Goal: Task Accomplishment & Management: Use online tool/utility

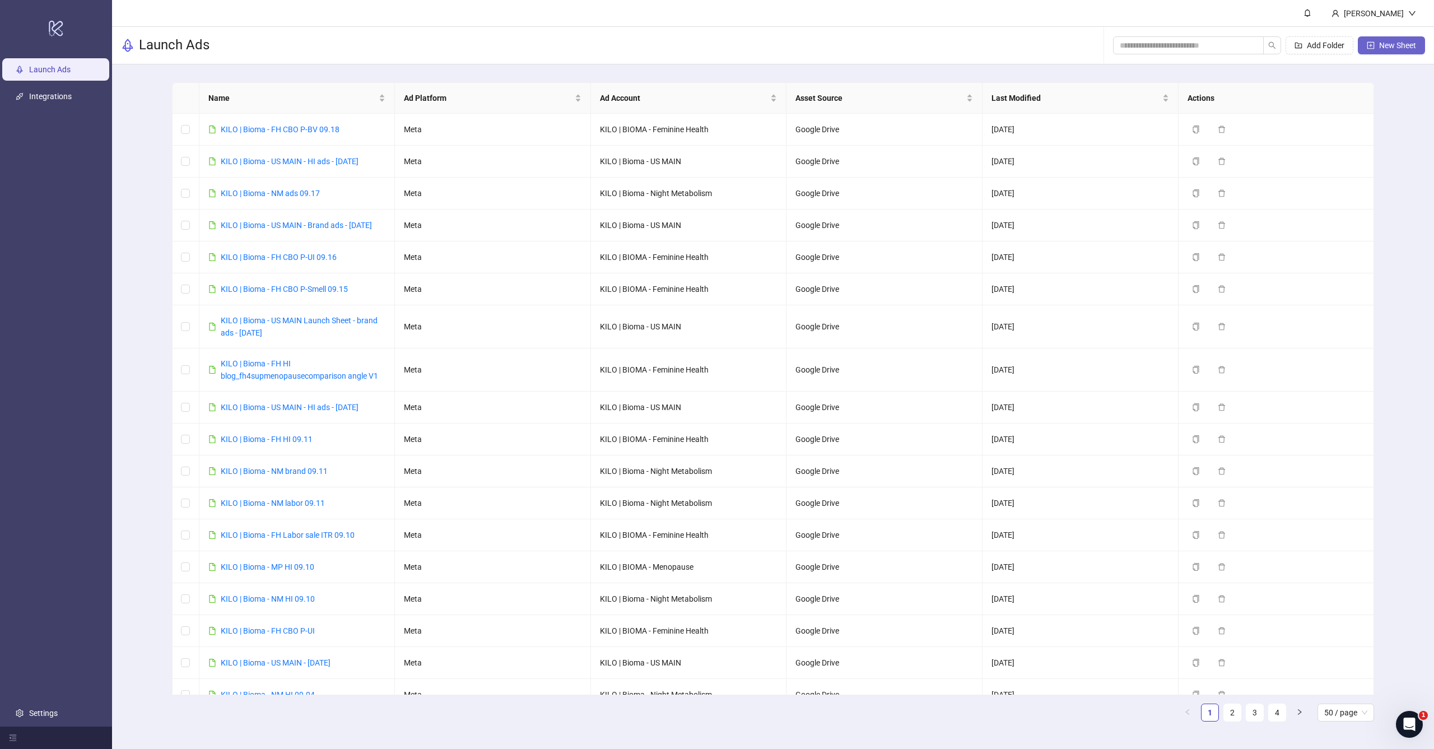
click at [1383, 39] on button "New Sheet" at bounding box center [1391, 45] width 67 height 18
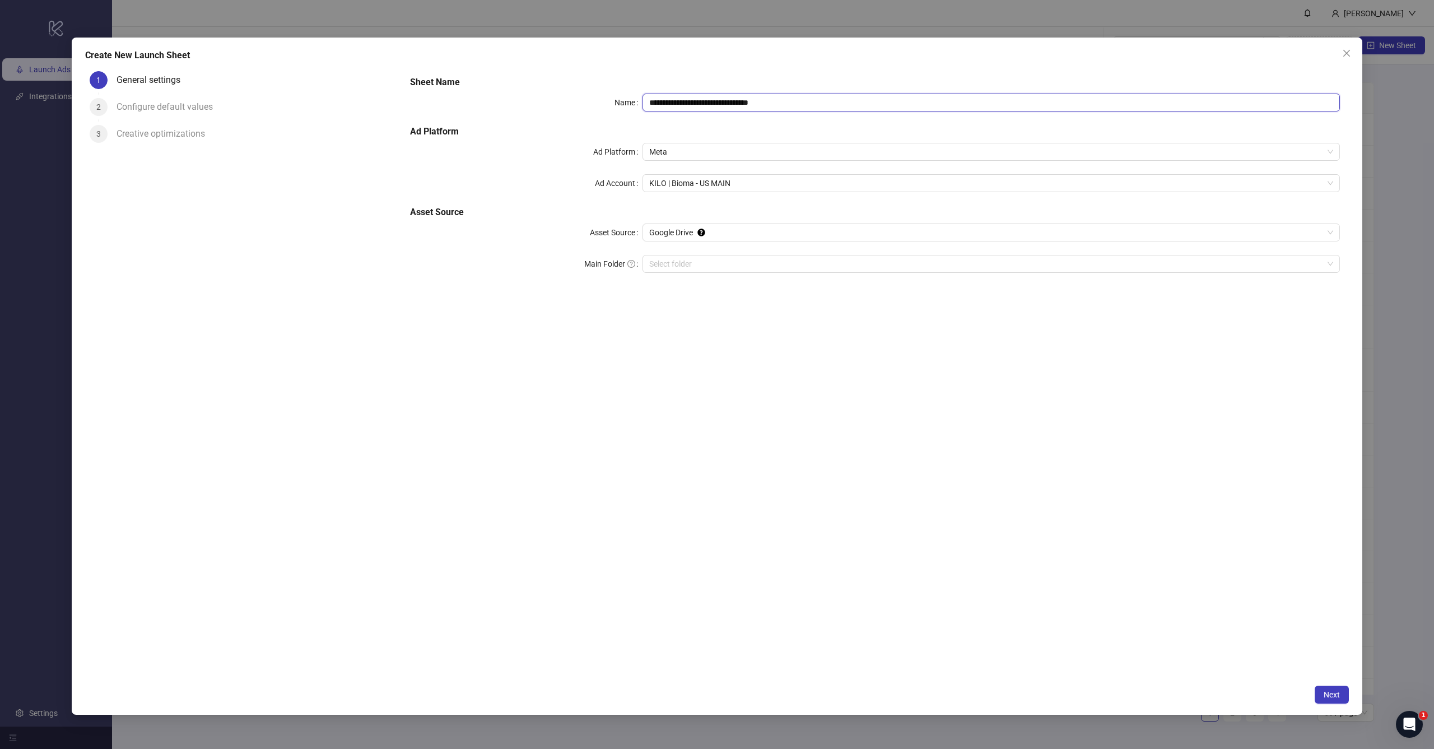
drag, startPoint x: 700, startPoint y: 100, endPoint x: 1028, endPoint y: 105, distance: 328.3
click at [1031, 109] on input "**********" at bounding box center [991, 103] width 697 height 18
click at [766, 188] on span "KILO | Bioma - US MAIN" at bounding box center [991, 183] width 684 height 17
type input "**********"
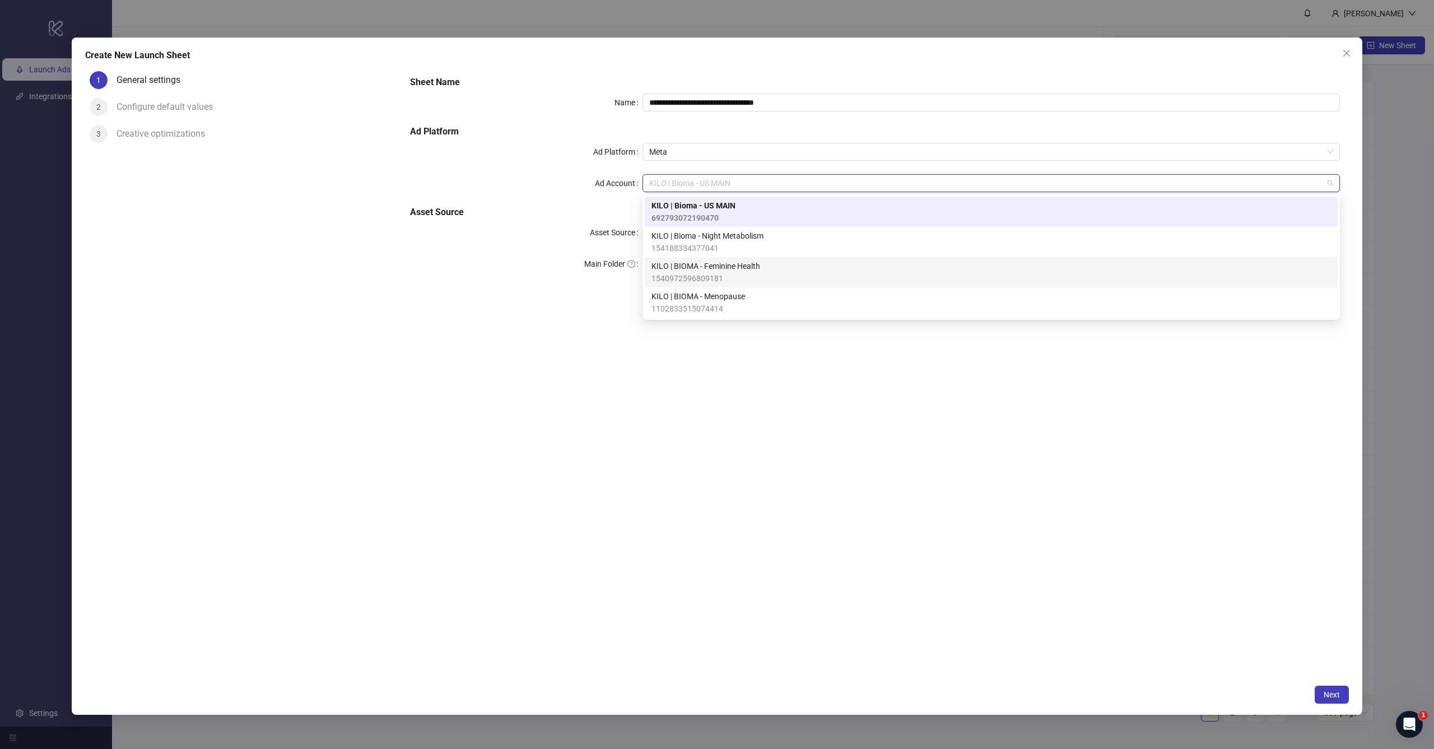
click at [744, 271] on span "KILO | BIOMA - Feminine Health" at bounding box center [706, 266] width 109 height 12
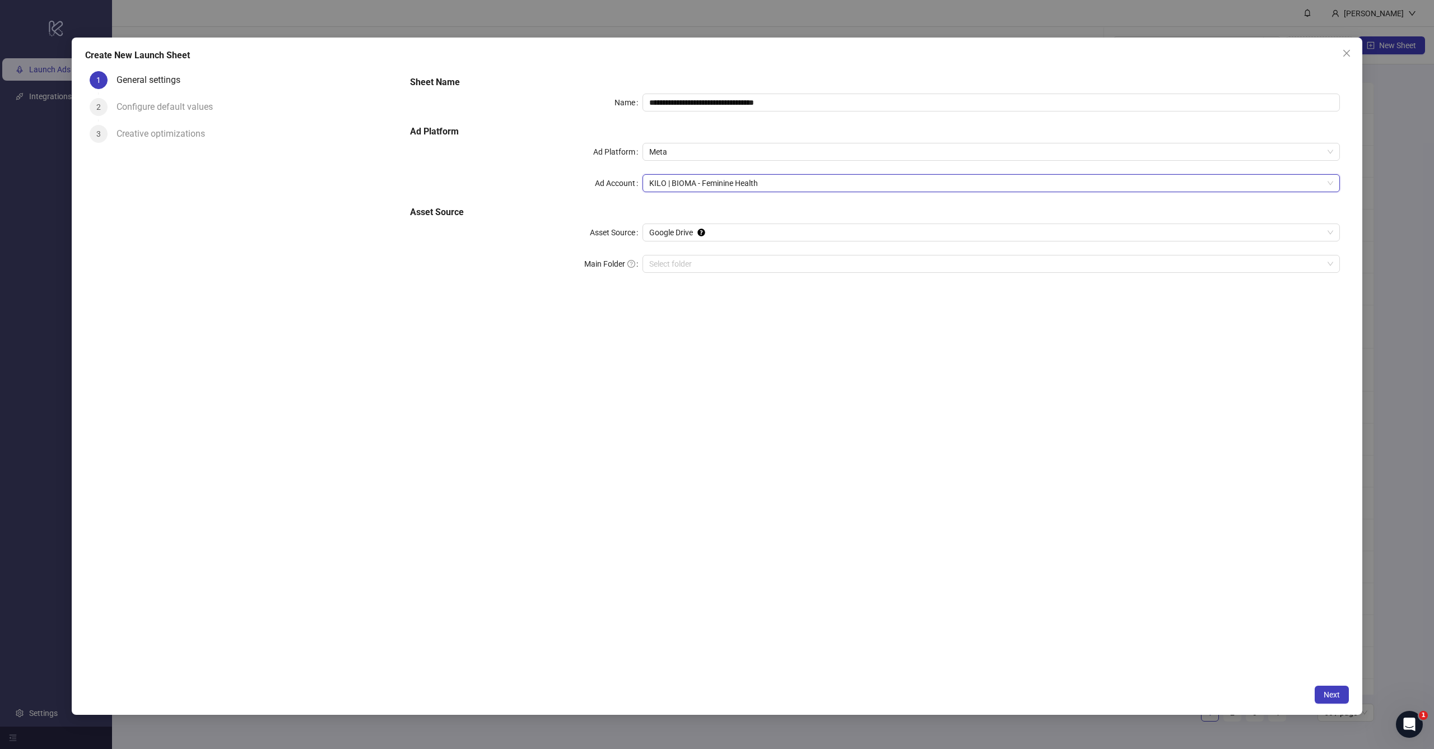
click at [758, 335] on div "**********" at bounding box center [875, 373] width 948 height 612
click at [1333, 692] on span "Next" at bounding box center [1332, 694] width 16 height 9
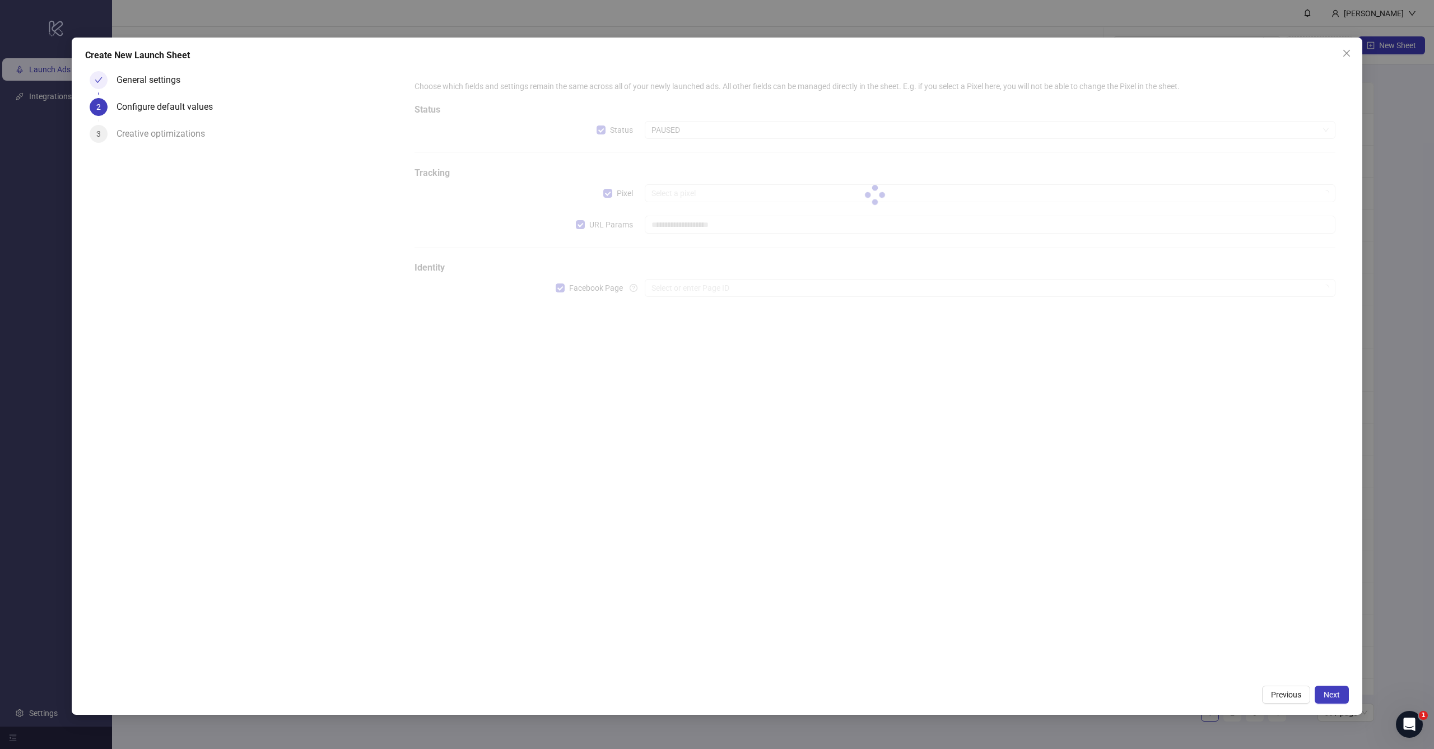
type input "**********"
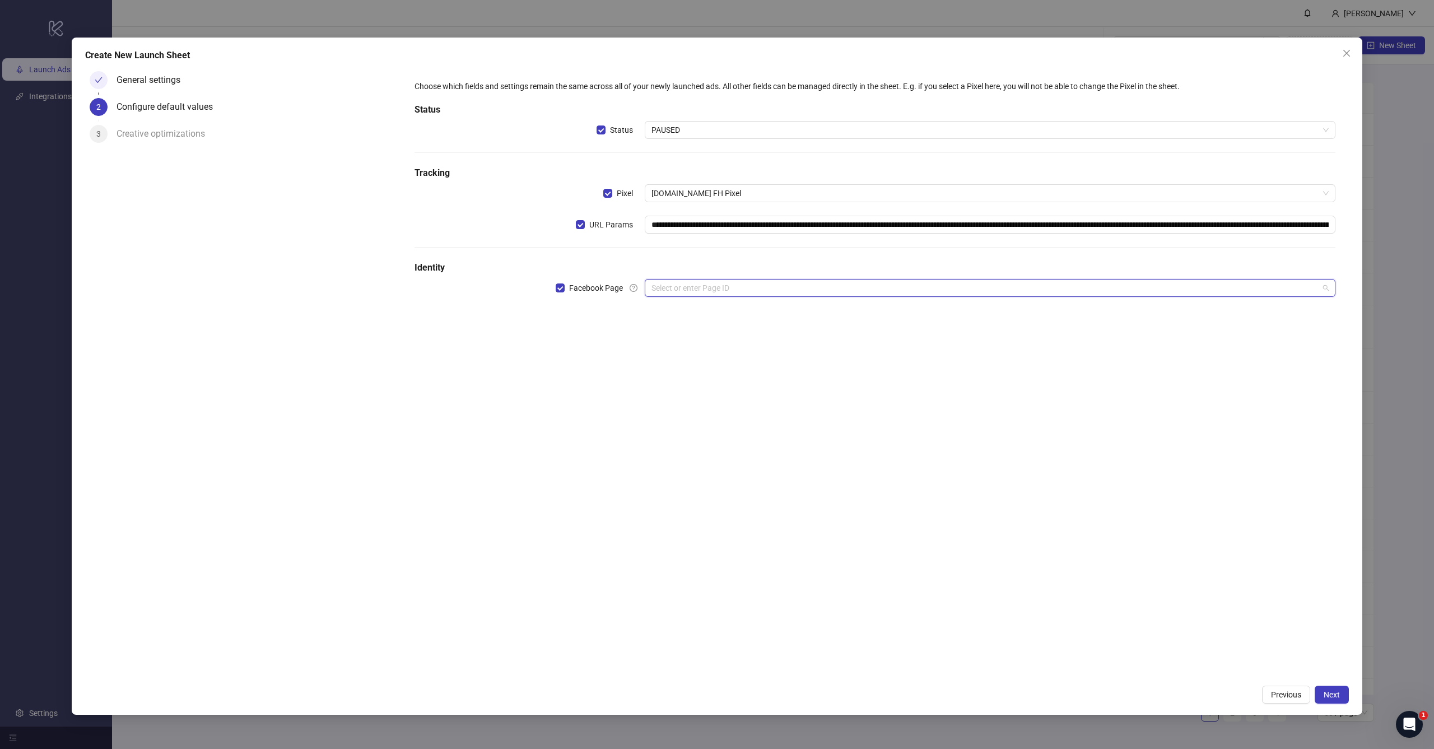
click at [689, 285] on input "search" at bounding box center [985, 288] width 667 height 17
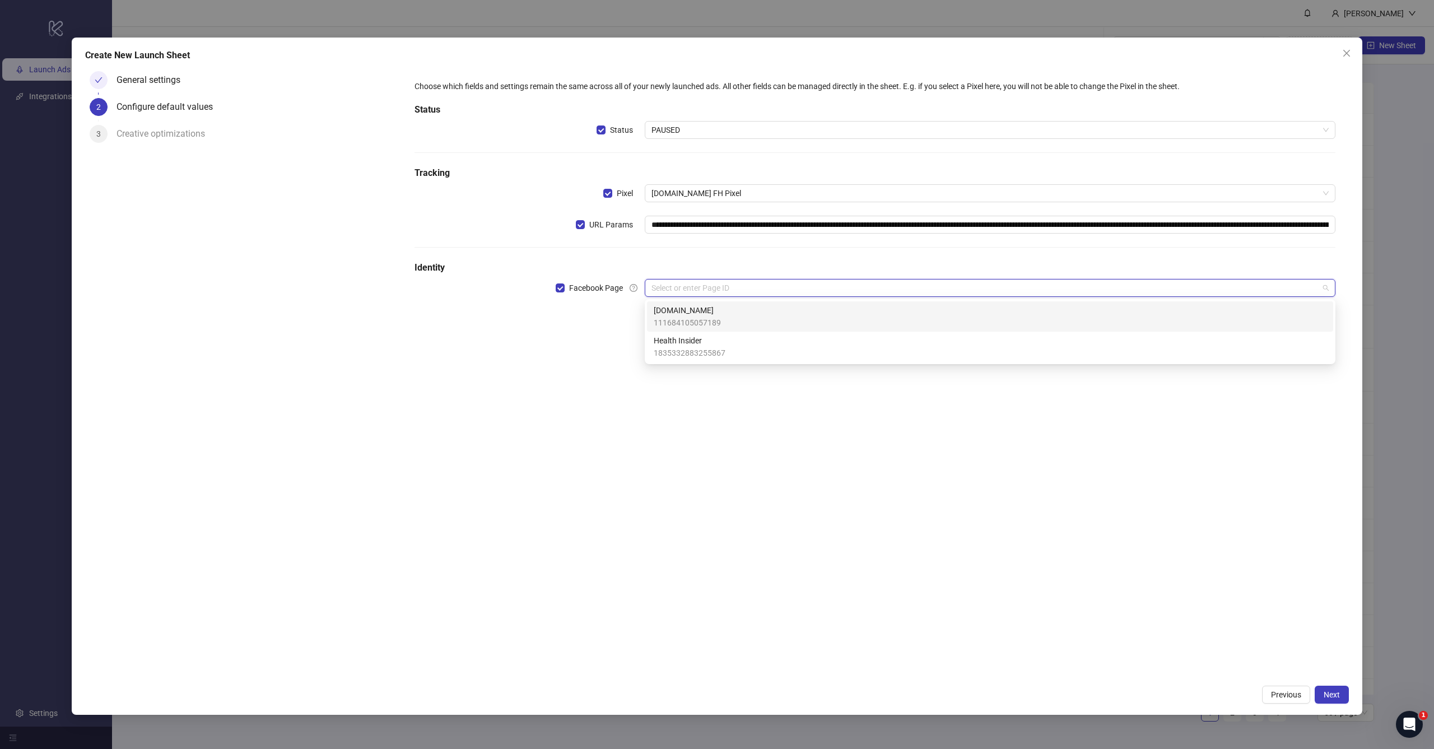
click at [686, 314] on span "[DOMAIN_NAME]" at bounding box center [687, 310] width 67 height 12
click at [696, 314] on input "search" at bounding box center [985, 319] width 667 height 17
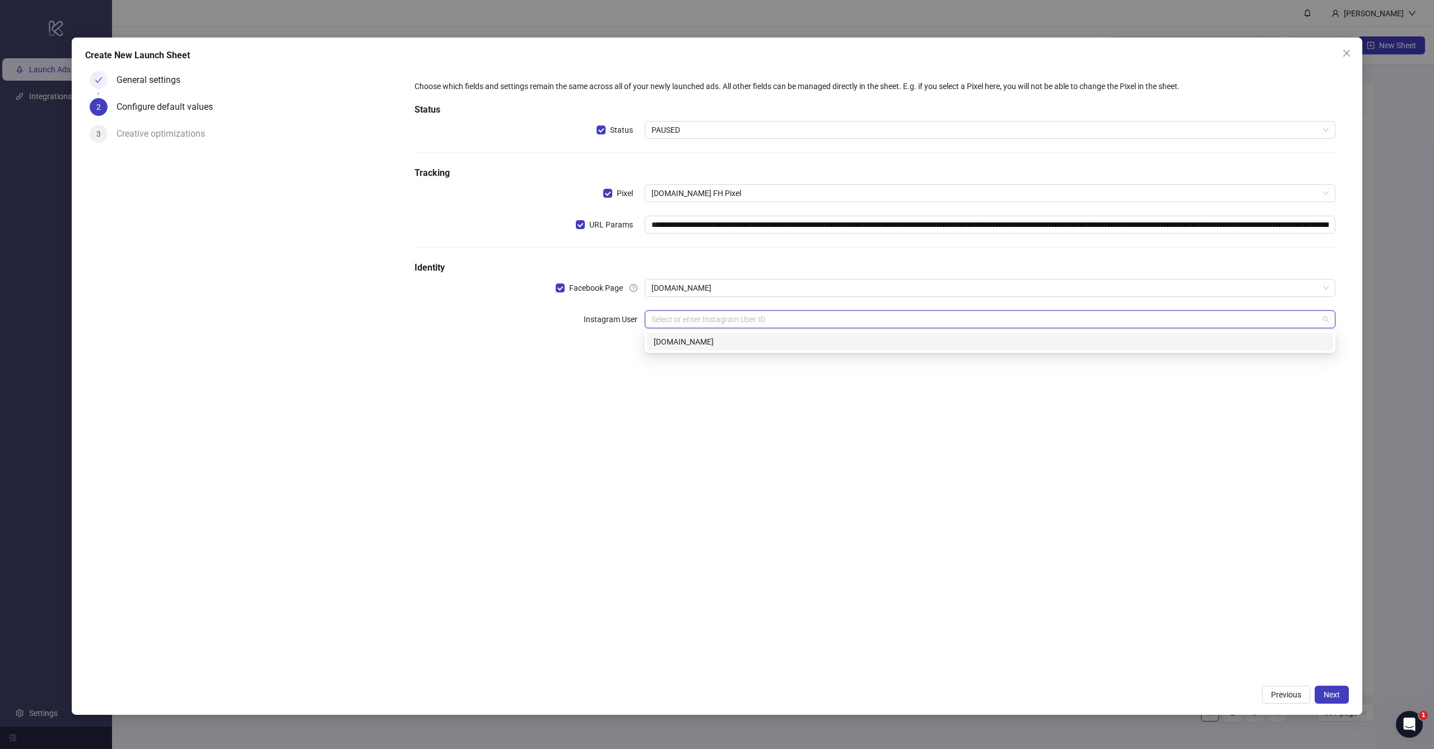
click at [692, 346] on div "[DOMAIN_NAME]" at bounding box center [990, 342] width 673 height 12
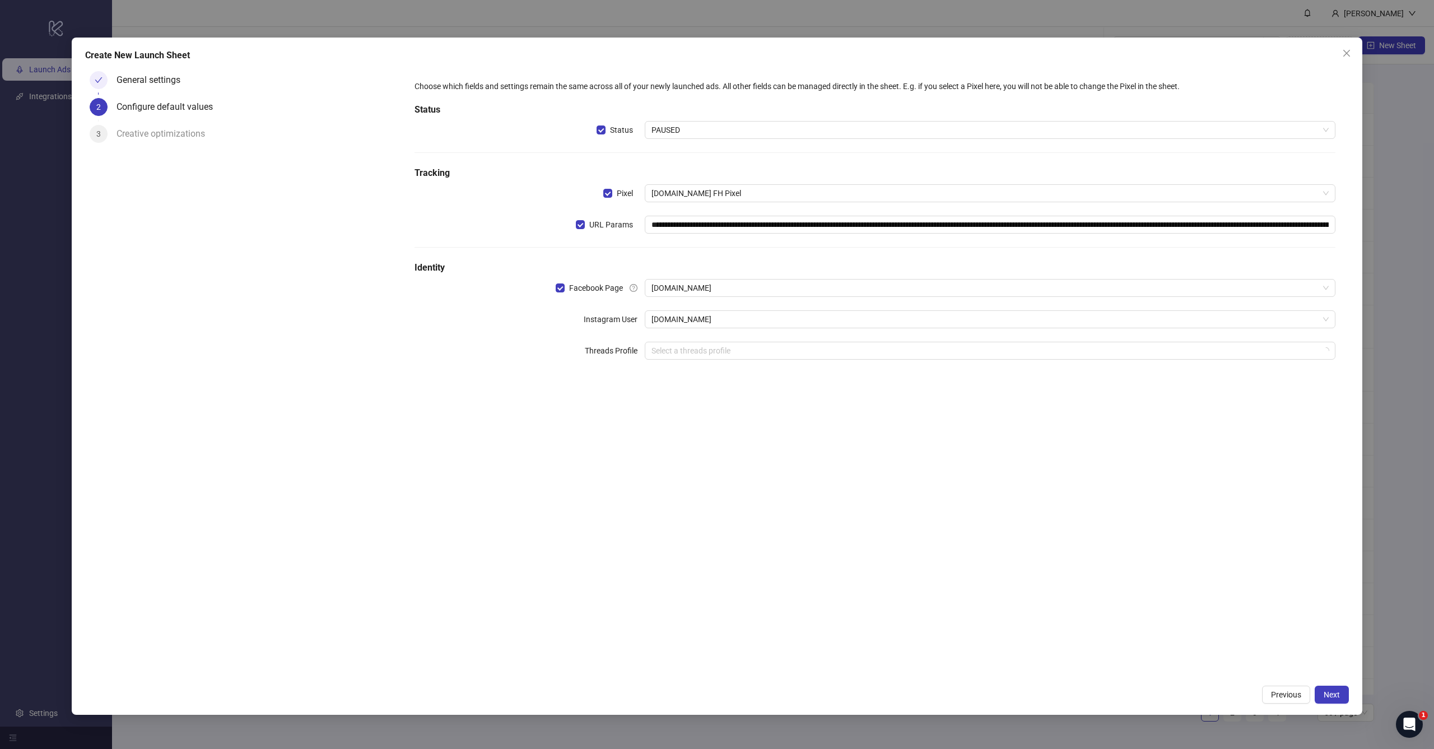
click at [678, 402] on div "**********" at bounding box center [875, 373] width 948 height 612
click at [1340, 697] on button "Next" at bounding box center [1332, 695] width 34 height 18
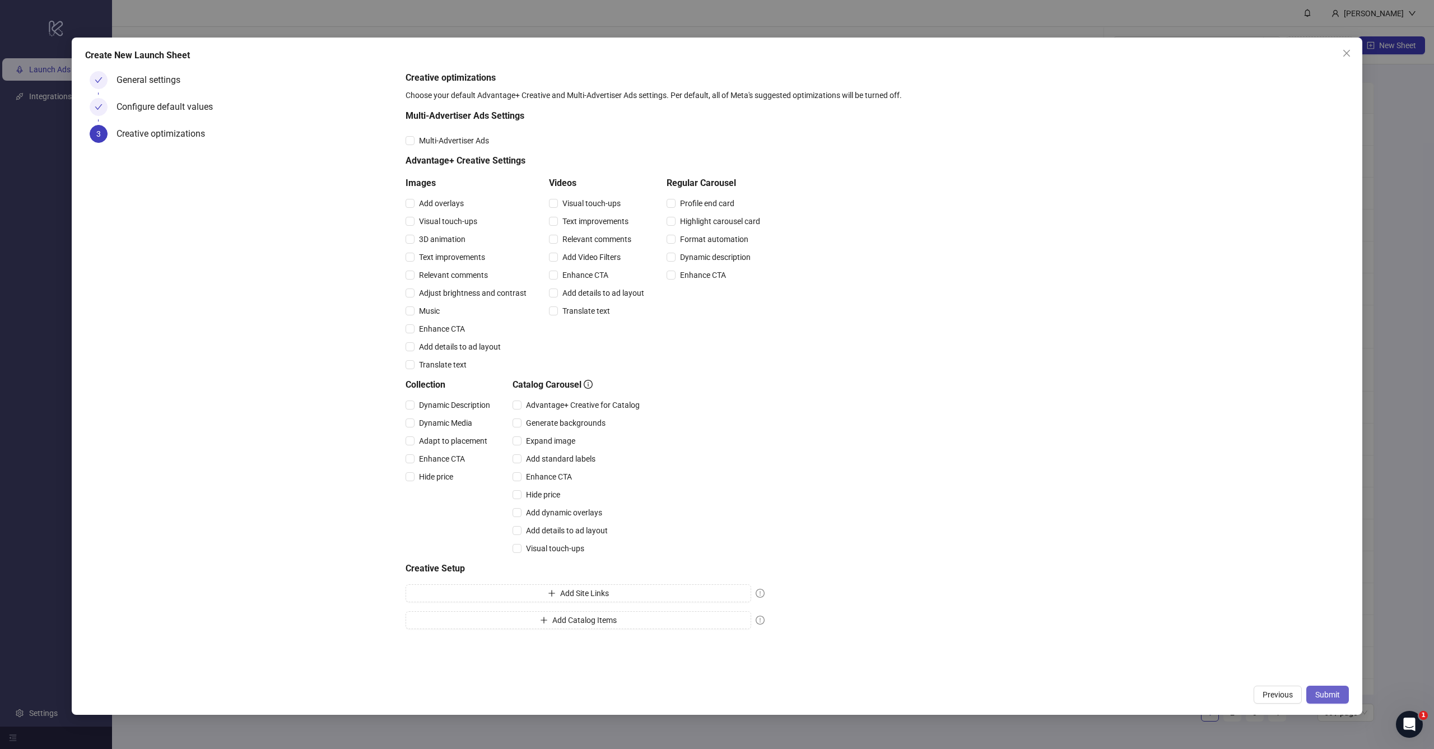
click at [1332, 699] on span "Submit" at bounding box center [1327, 694] width 25 height 9
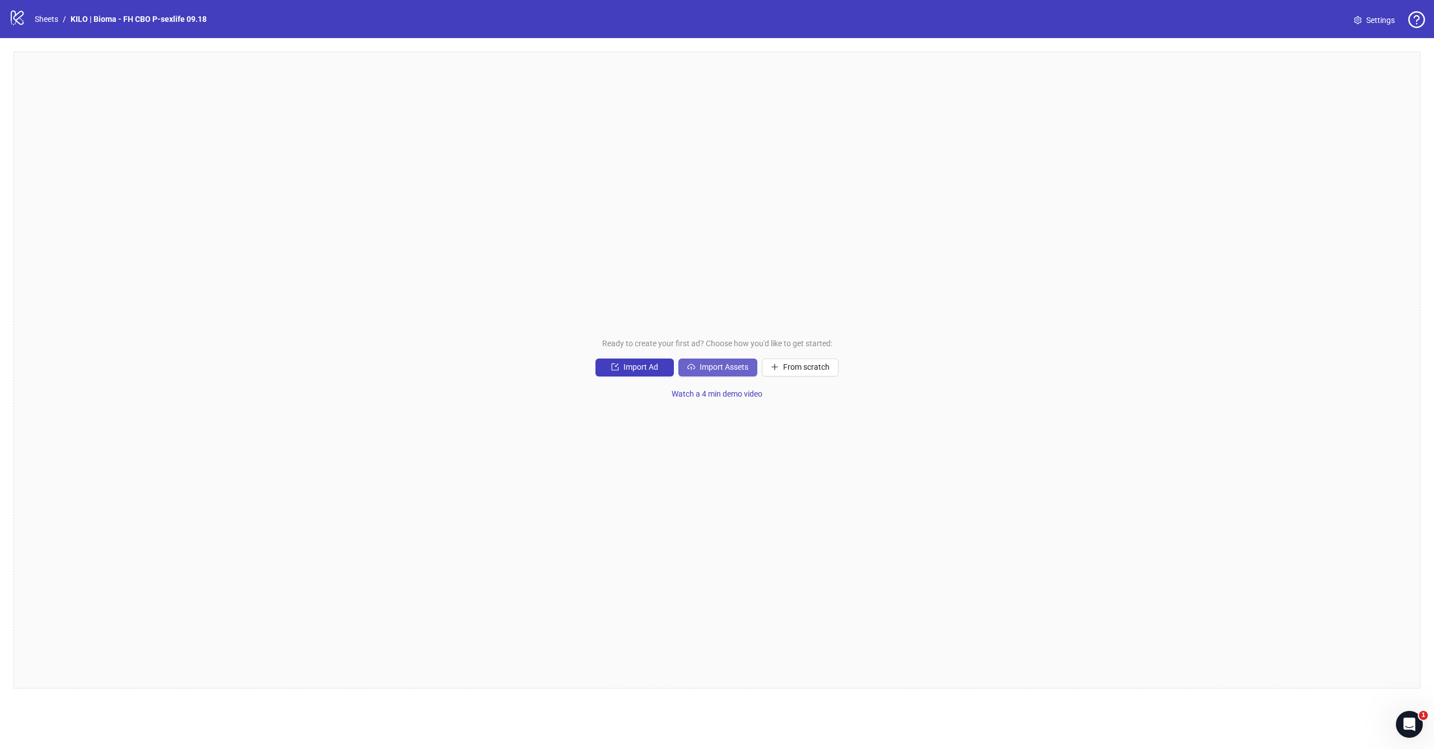
click at [700, 365] on span "Import Assets" at bounding box center [724, 366] width 49 height 9
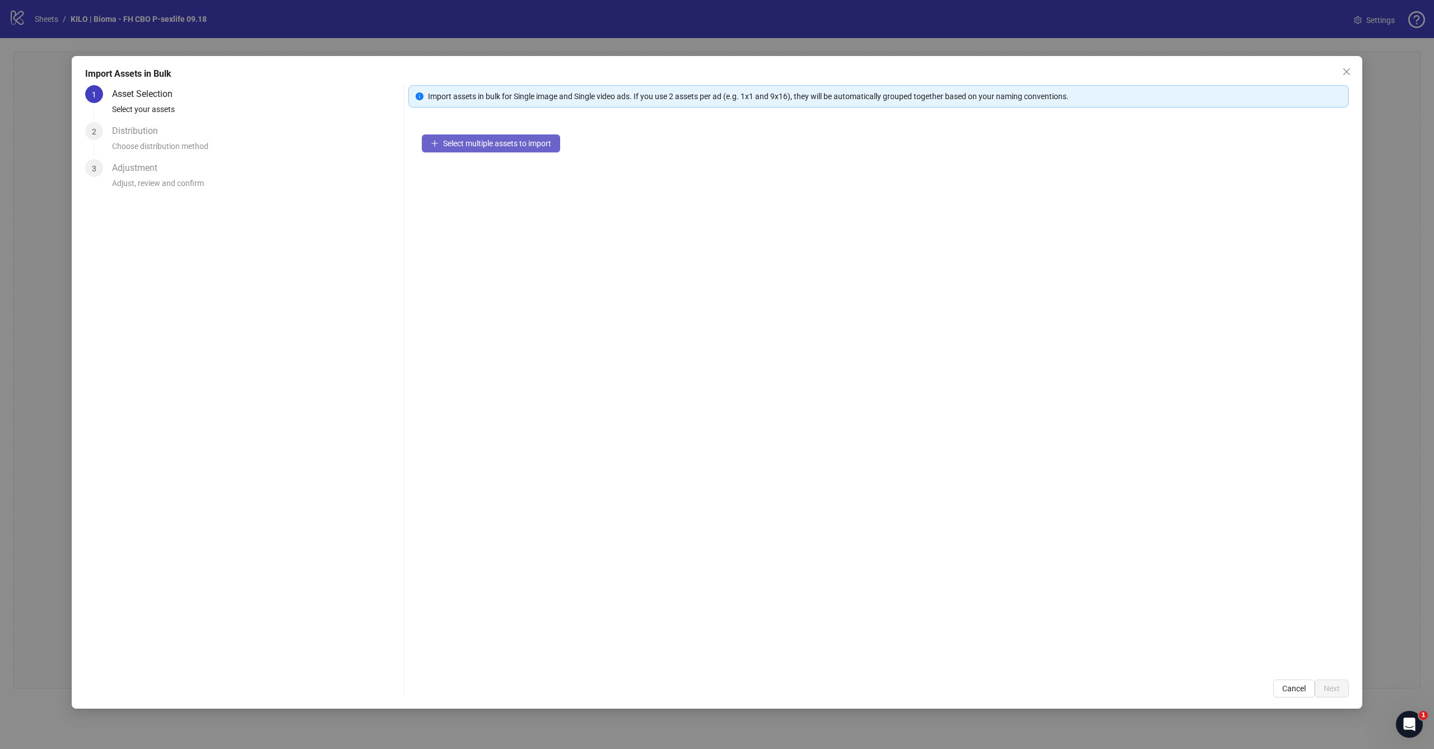
click at [520, 145] on span "Select multiple assets to import" at bounding box center [497, 143] width 108 height 9
click at [1343, 690] on button "Next" at bounding box center [1332, 689] width 34 height 18
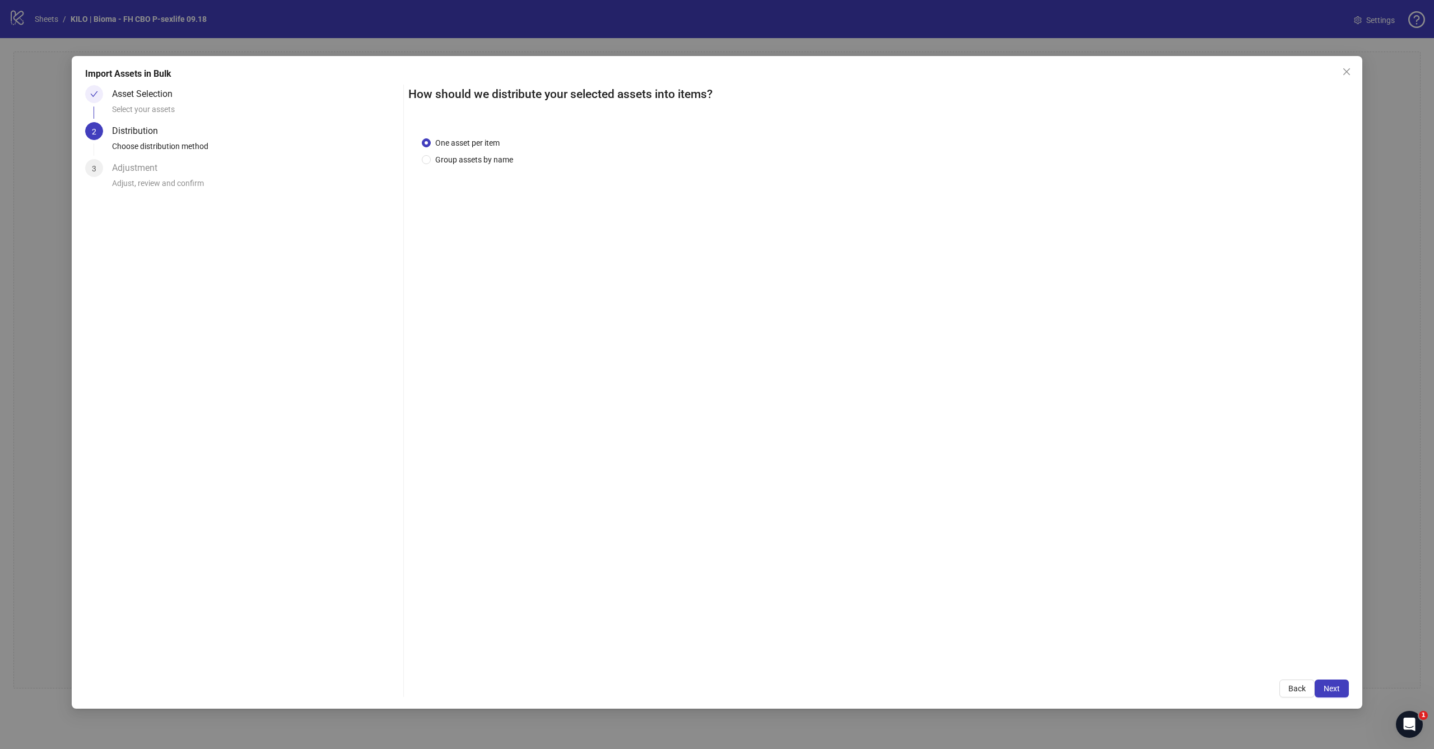
click at [1343, 690] on button "Next" at bounding box center [1332, 689] width 34 height 18
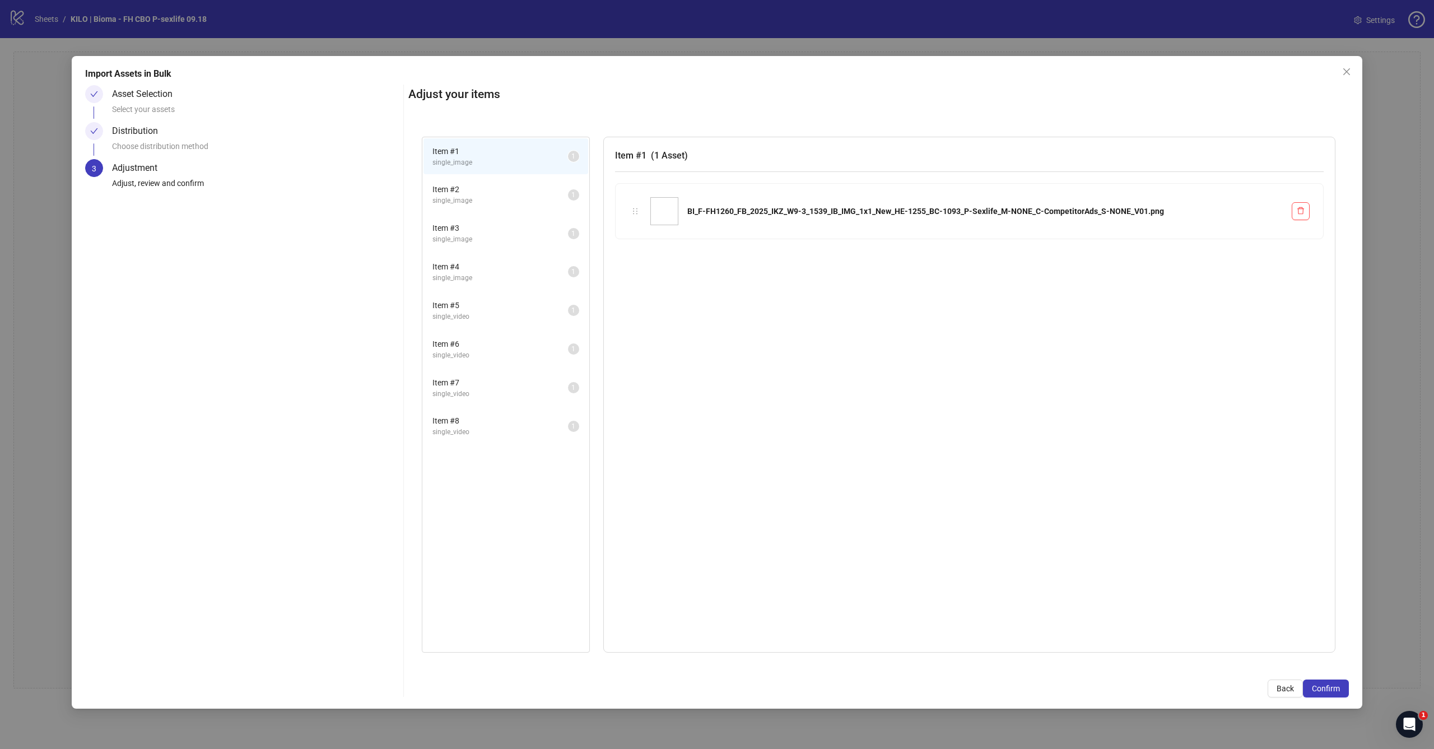
click at [1343, 690] on button "Confirm" at bounding box center [1326, 689] width 46 height 18
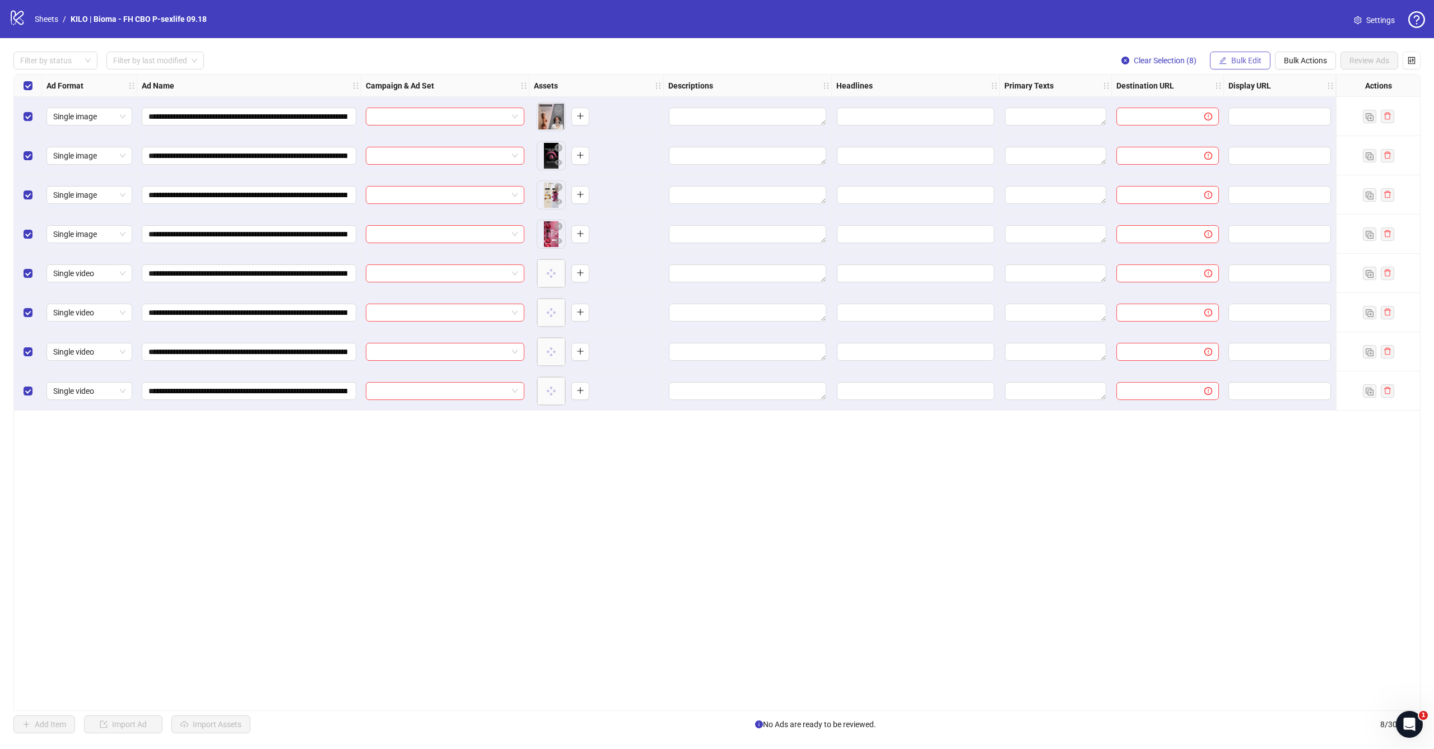
click at [1248, 55] on button "Bulk Edit" at bounding box center [1240, 61] width 61 height 18
click at [1230, 117] on span "Campaign & Ad Set" at bounding box center [1251, 119] width 67 height 12
click at [1188, 106] on input "search" at bounding box center [1204, 108] width 201 height 17
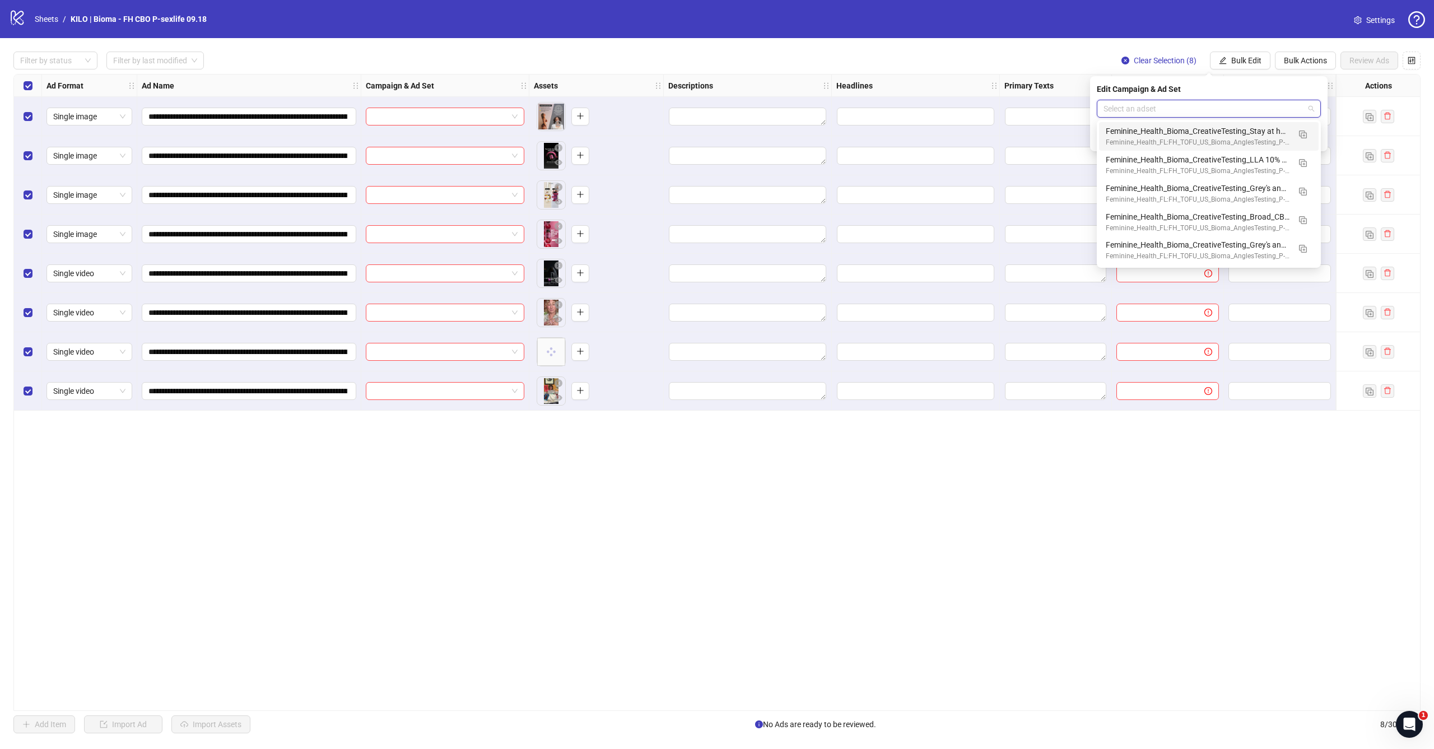
click at [730, 55] on div "Filter by status Filter by last modified Clear Selection (8) Bulk Edit Bulk Act…" at bounding box center [716, 61] width 1407 height 18
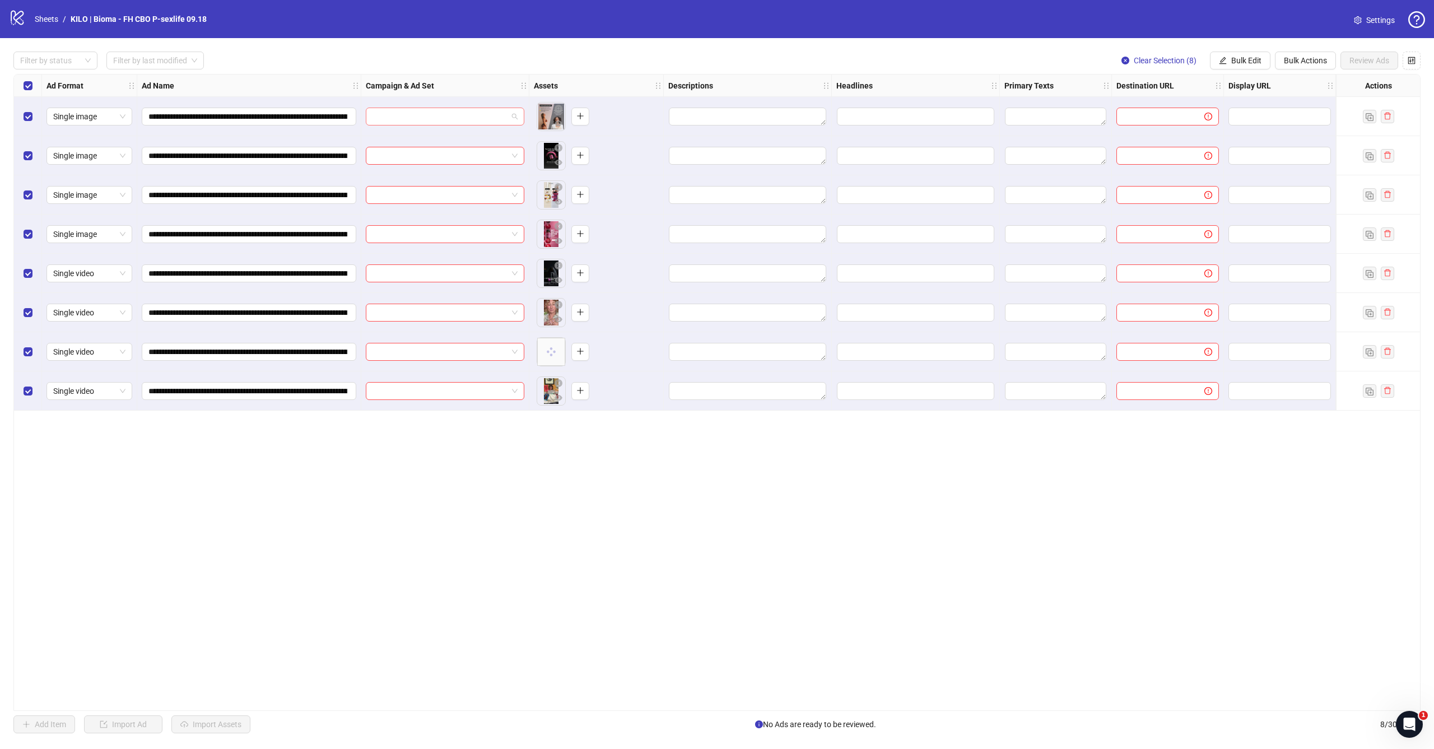
click at [497, 115] on input "search" at bounding box center [440, 116] width 135 height 17
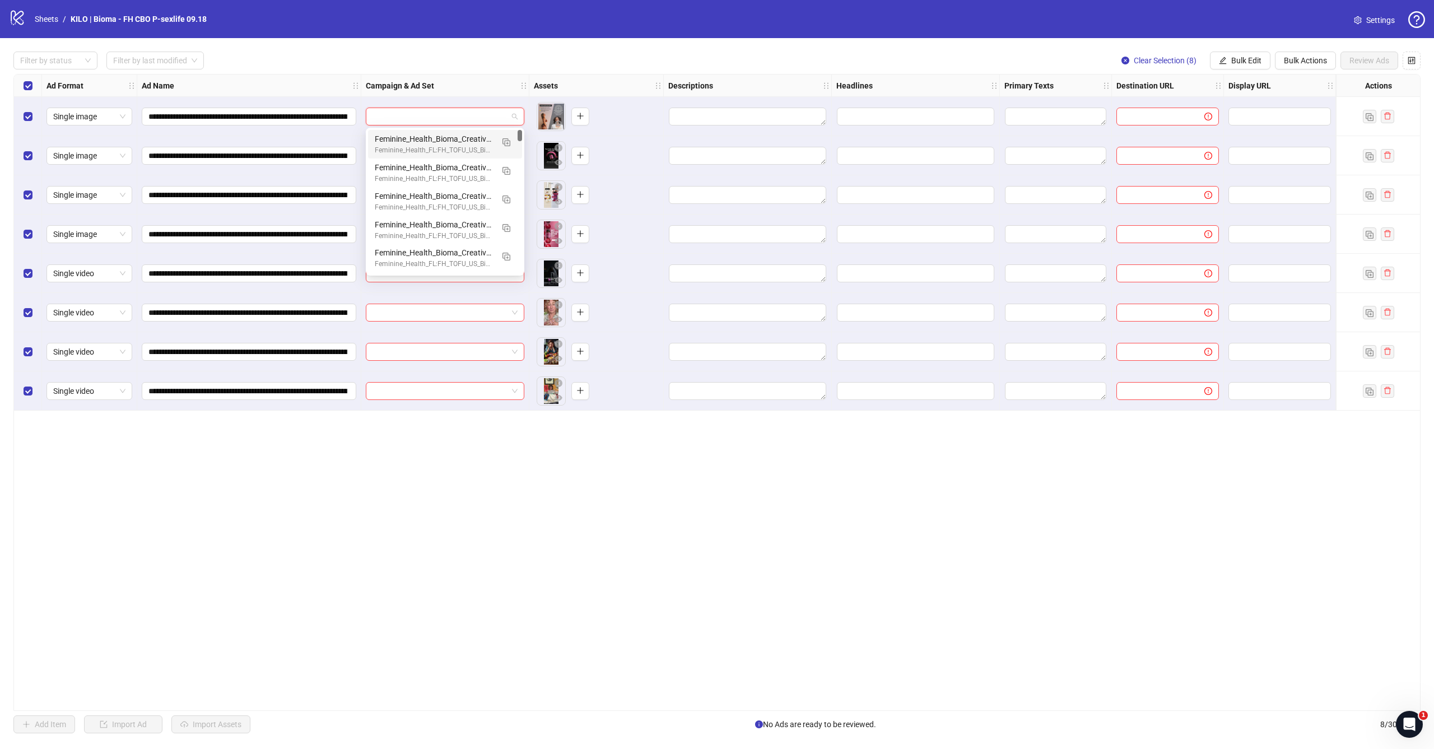
click at [624, 75] on div "Assets" at bounding box center [596, 86] width 134 height 22
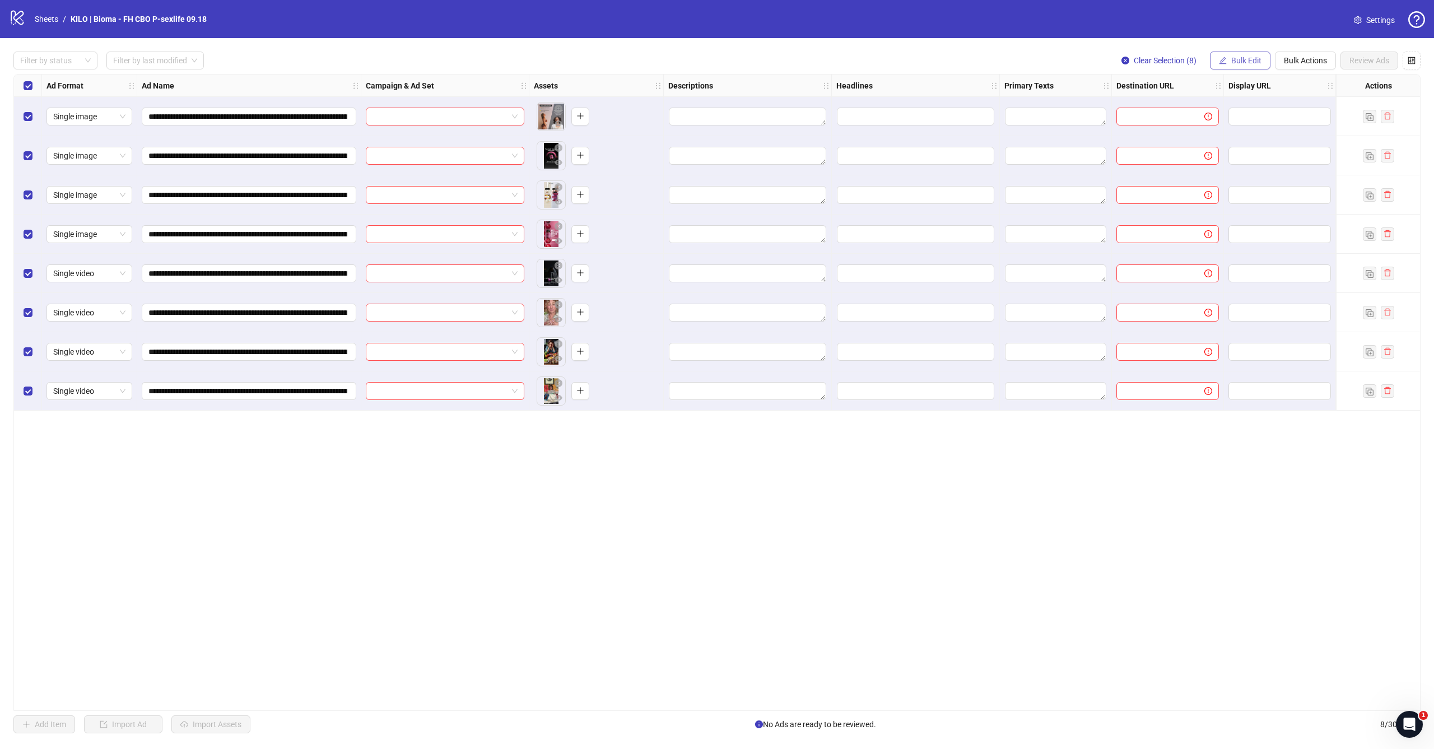
click at [1235, 63] on span "Bulk Edit" at bounding box center [1246, 60] width 30 height 9
click at [1232, 123] on span "Campaign & Ad Set" at bounding box center [1251, 119] width 67 height 12
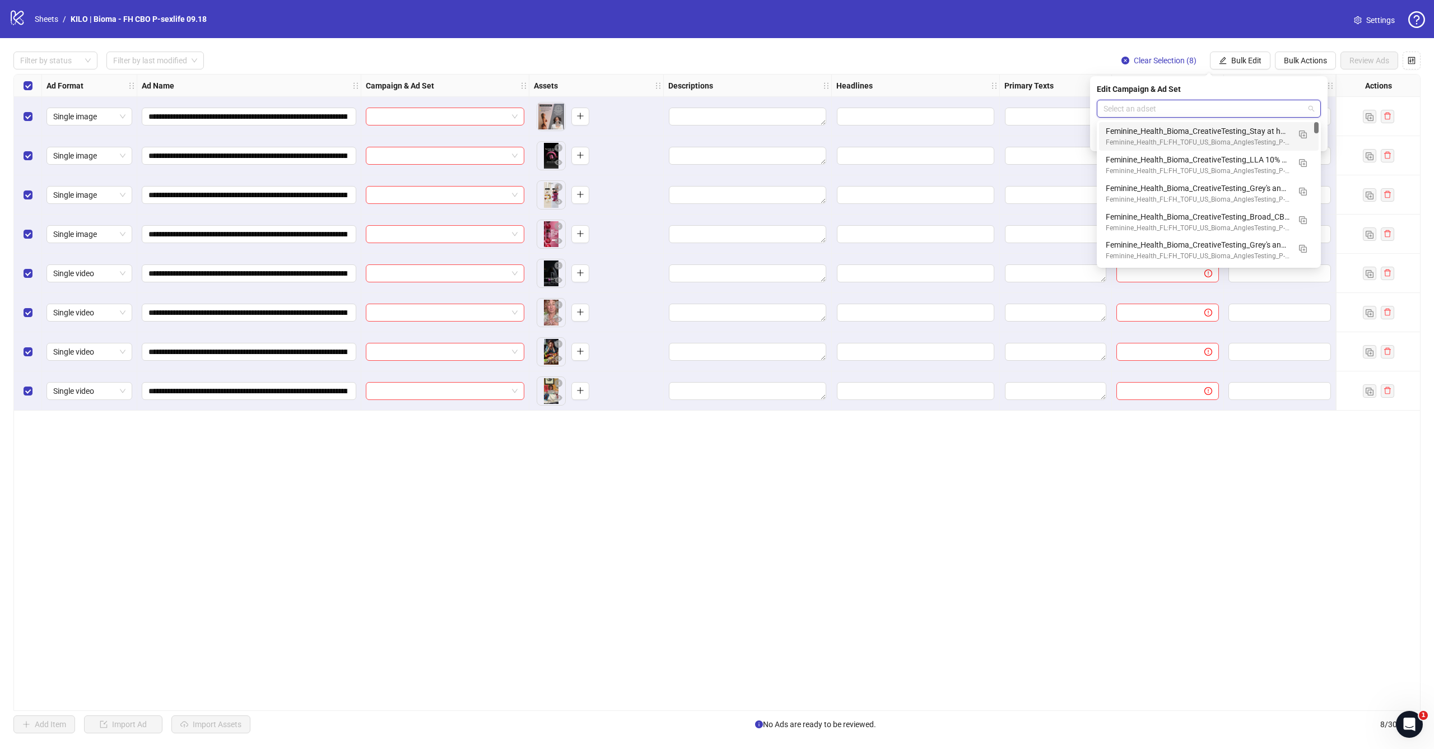
click at [1198, 113] on input "search" at bounding box center [1204, 108] width 201 height 17
click at [733, 57] on div "Filter by status Filter by last modified Clear Selection (8) Bulk Edit Bulk Act…" at bounding box center [716, 61] width 1407 height 18
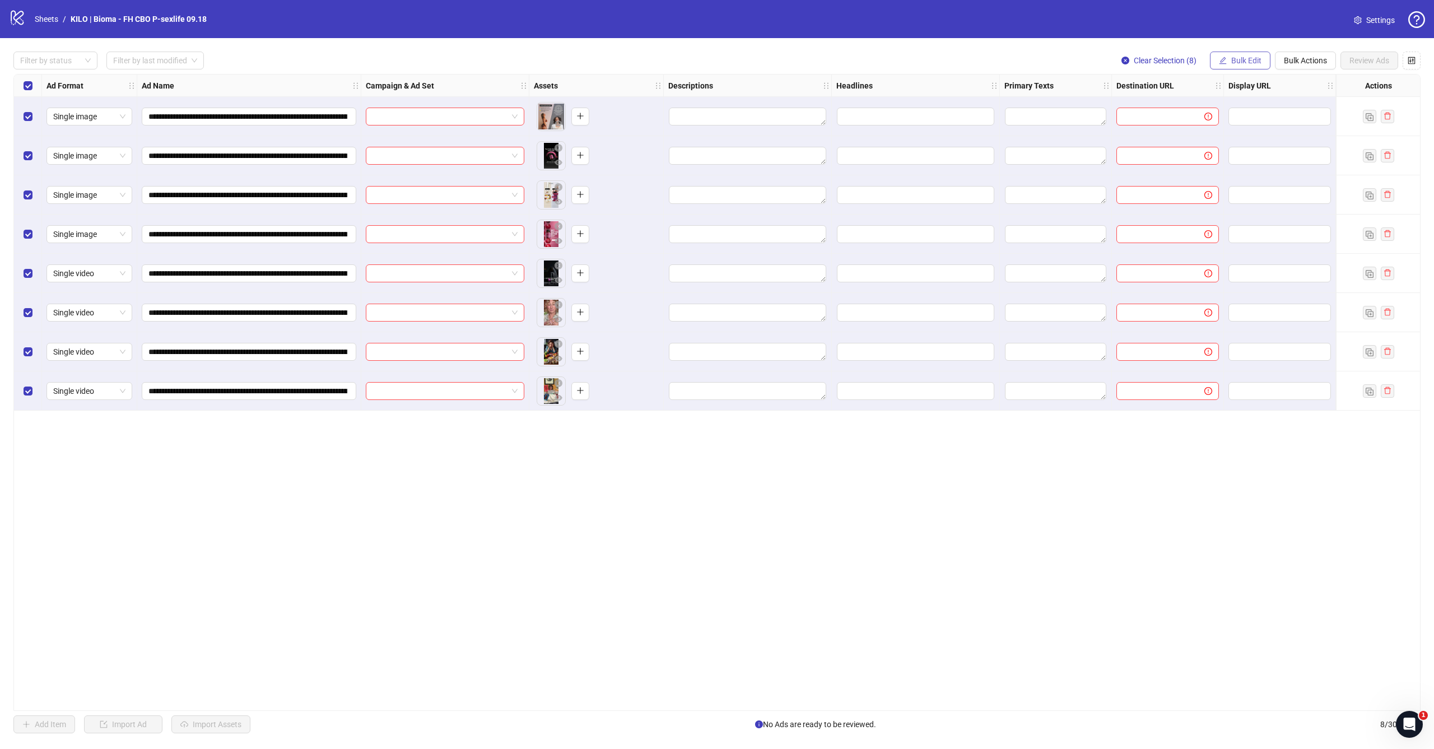
click at [1245, 61] on span "Bulk Edit" at bounding box center [1246, 60] width 30 height 9
click at [1224, 121] on span "Campaign & Ad Set" at bounding box center [1251, 119] width 67 height 12
click at [1221, 104] on input "search" at bounding box center [1204, 108] width 201 height 17
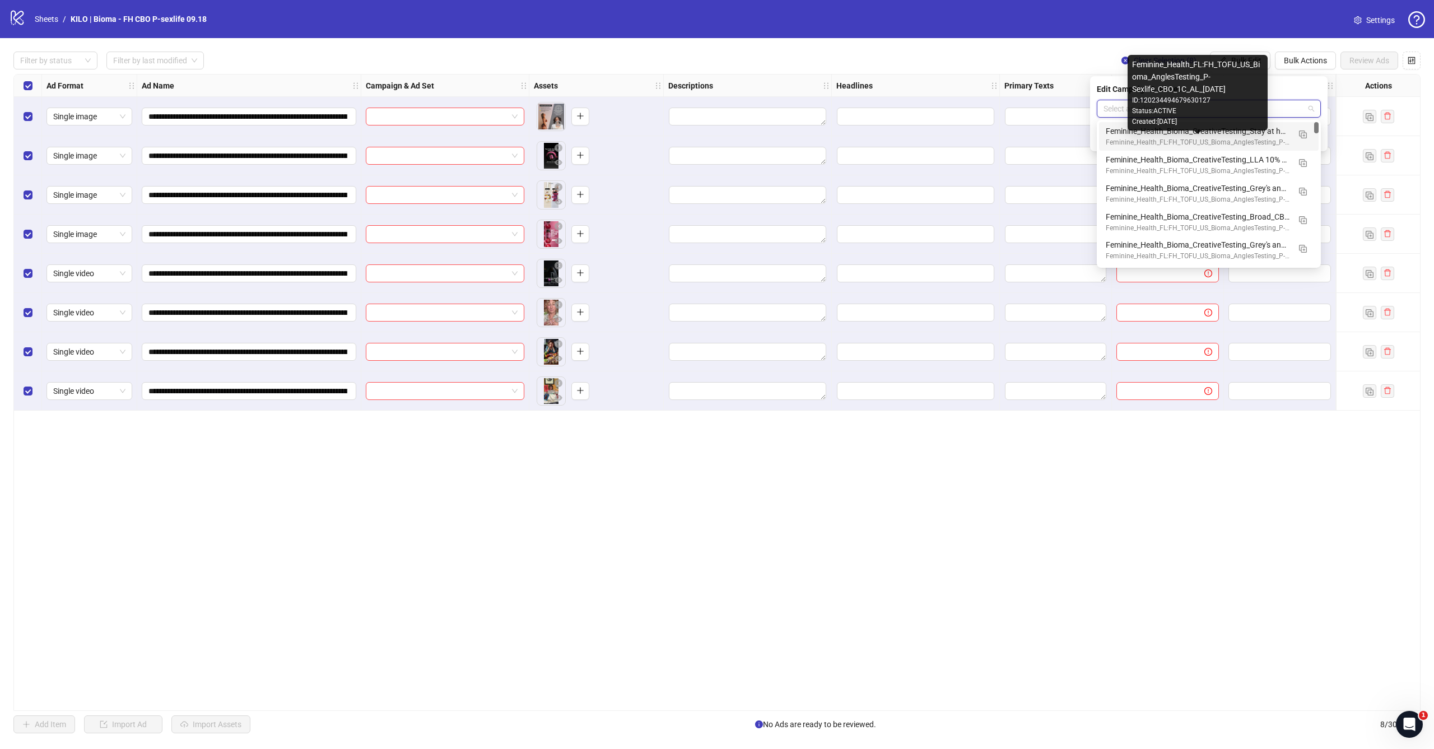
click at [1188, 137] on div "Feminine_Health_FL:FH_TOFU_US_Bioma_AnglesTesting_P-Sexlife_CBO_1C_AL_2025.09.18" at bounding box center [1198, 142] width 184 height 11
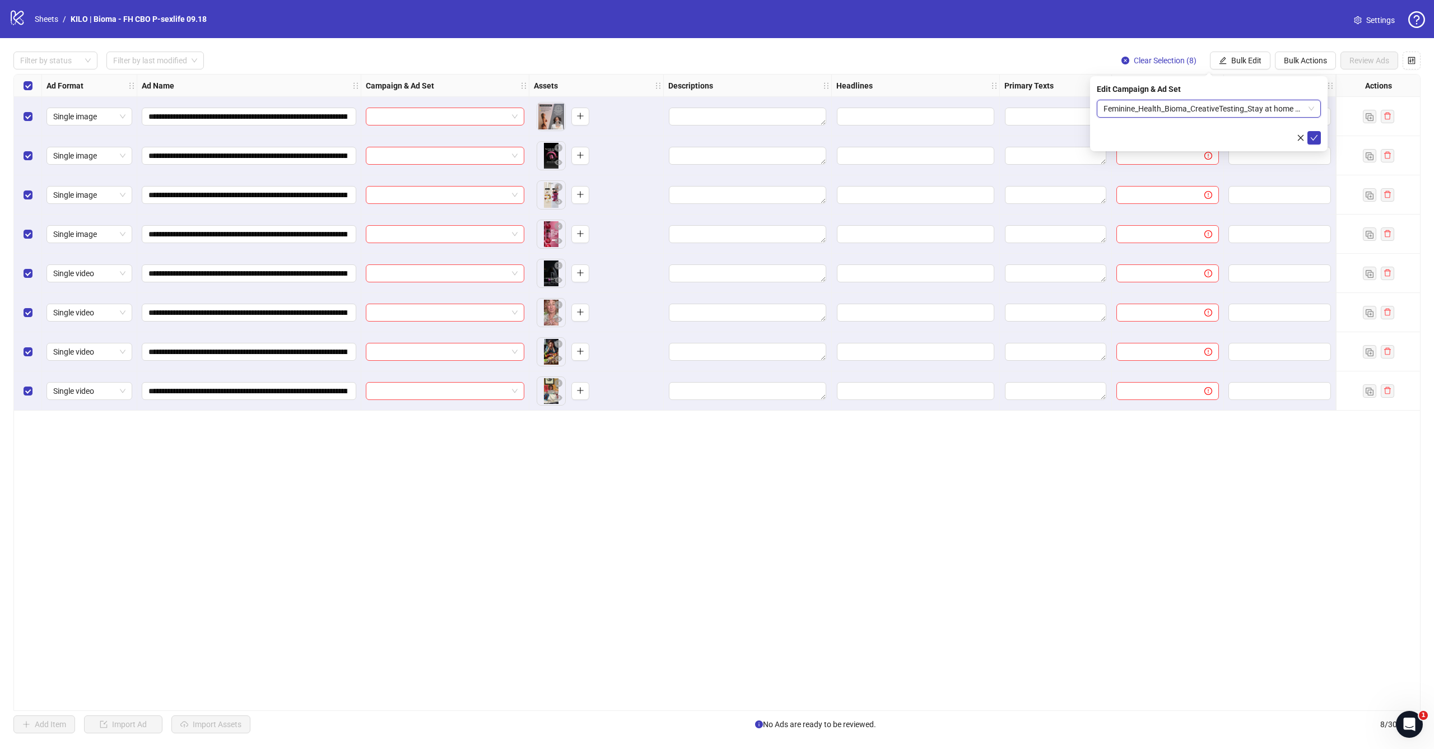
click at [1236, 106] on span "Feminine_Health_Bioma_CreativeTesting_Stay at home mum_CBO_1C_prosp_2025.09.18" at bounding box center [1209, 108] width 211 height 17
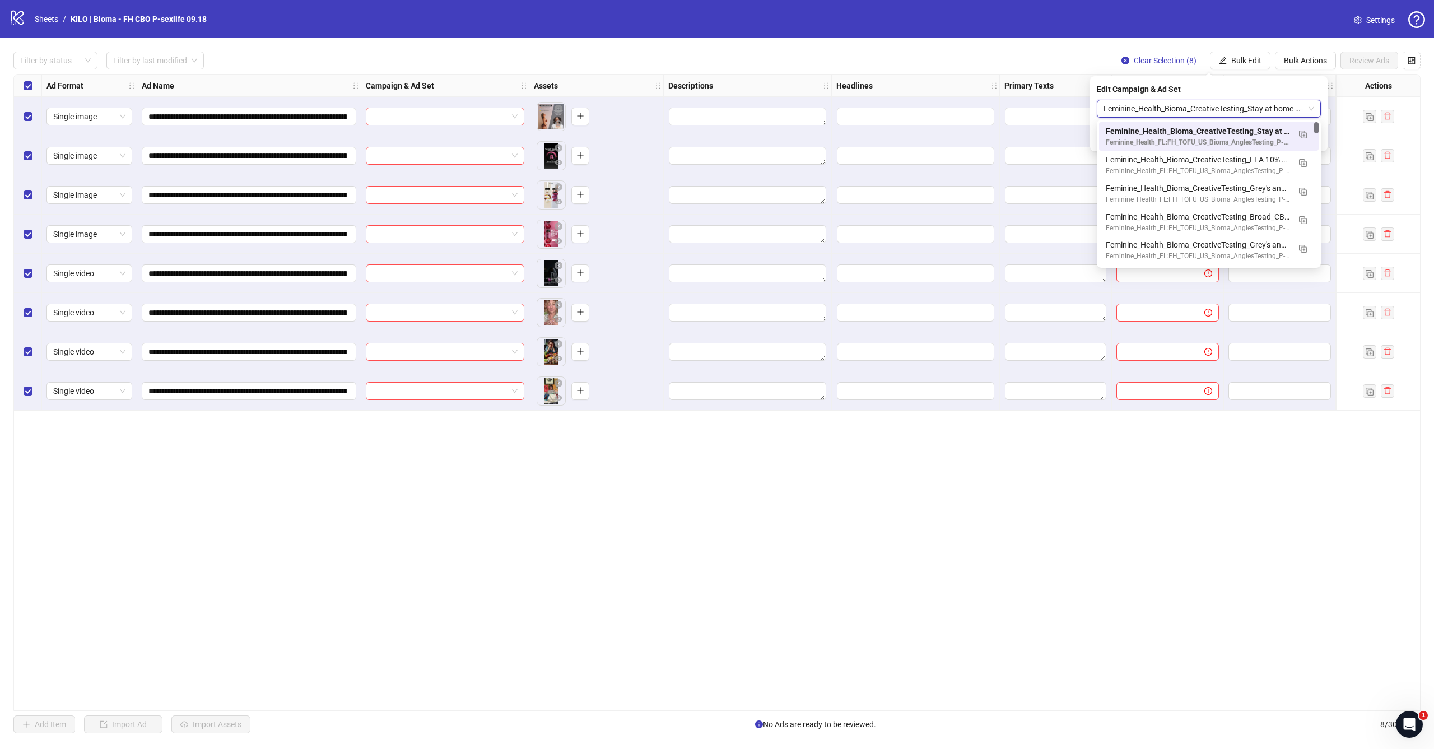
click at [1253, 88] on div "Edit Campaign & Ad Set" at bounding box center [1209, 89] width 224 height 12
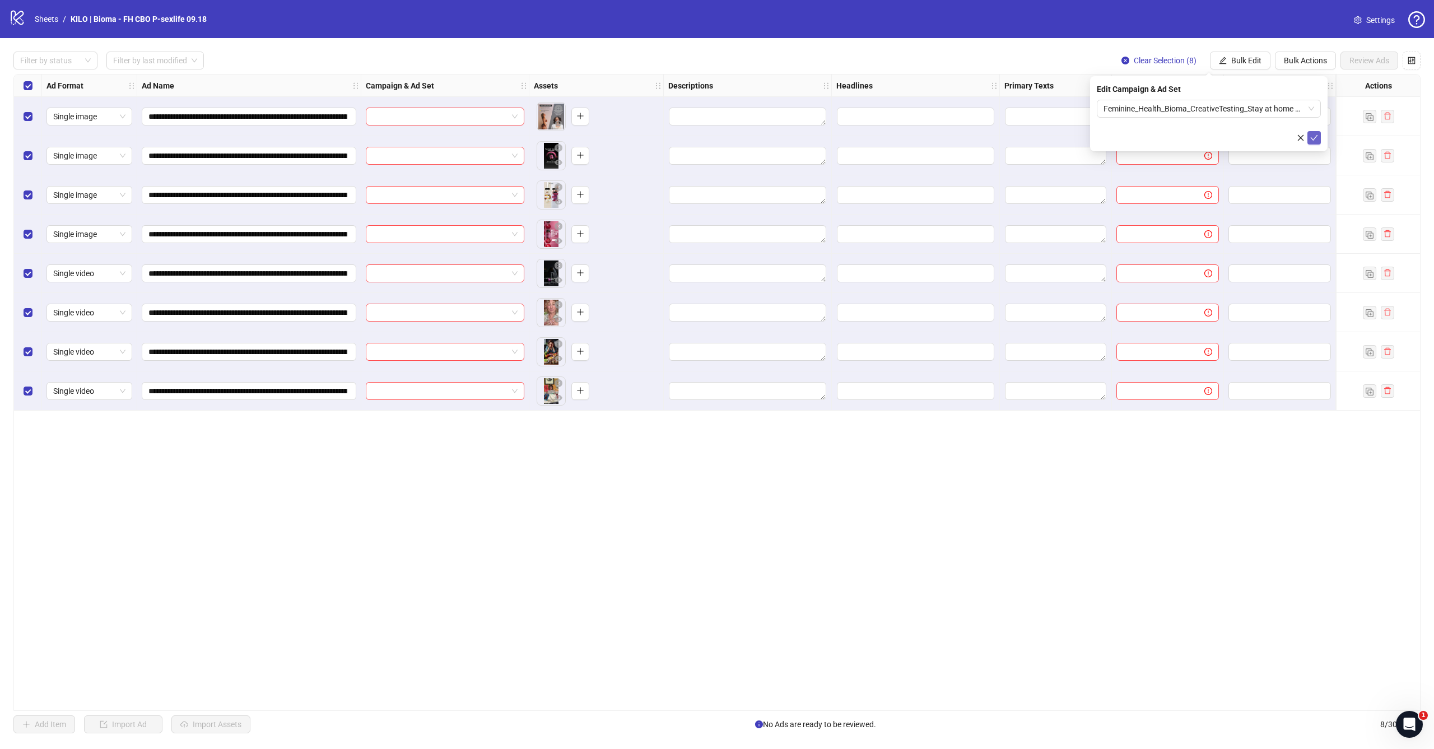
click at [1311, 136] on icon "check" at bounding box center [1314, 138] width 8 height 8
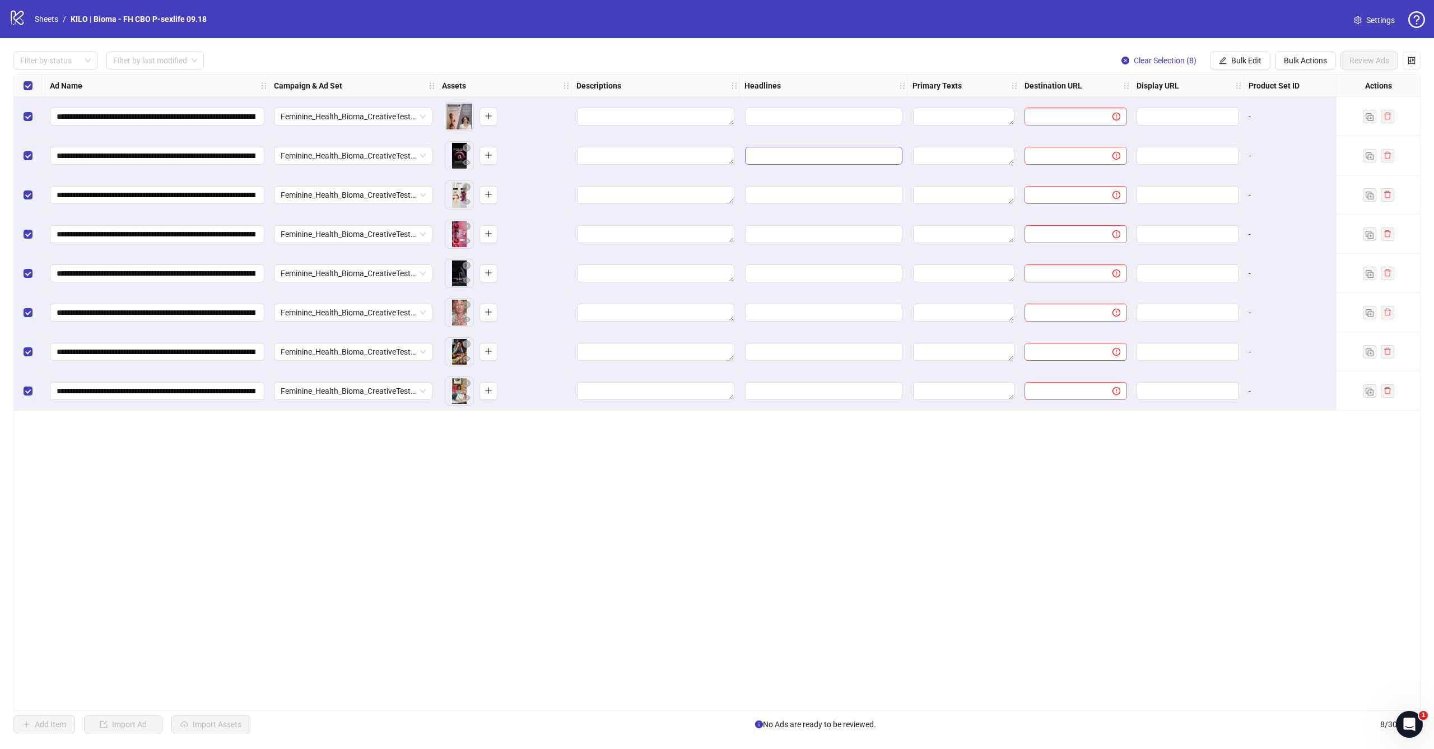
scroll to position [0, 103]
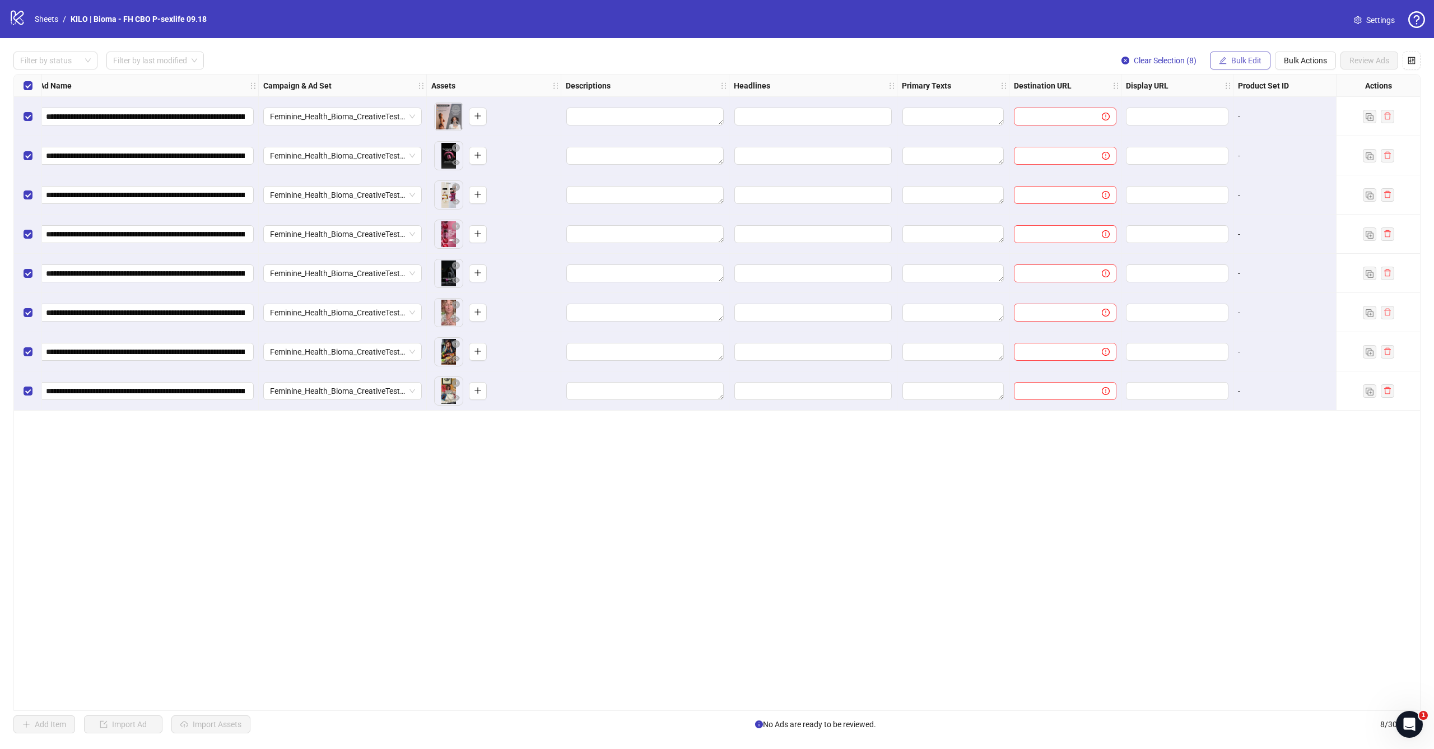
click at [1241, 54] on button "Bulk Edit" at bounding box center [1240, 61] width 61 height 18
click at [1227, 178] on span "Primary Texts" at bounding box center [1251, 172] width 67 height 12
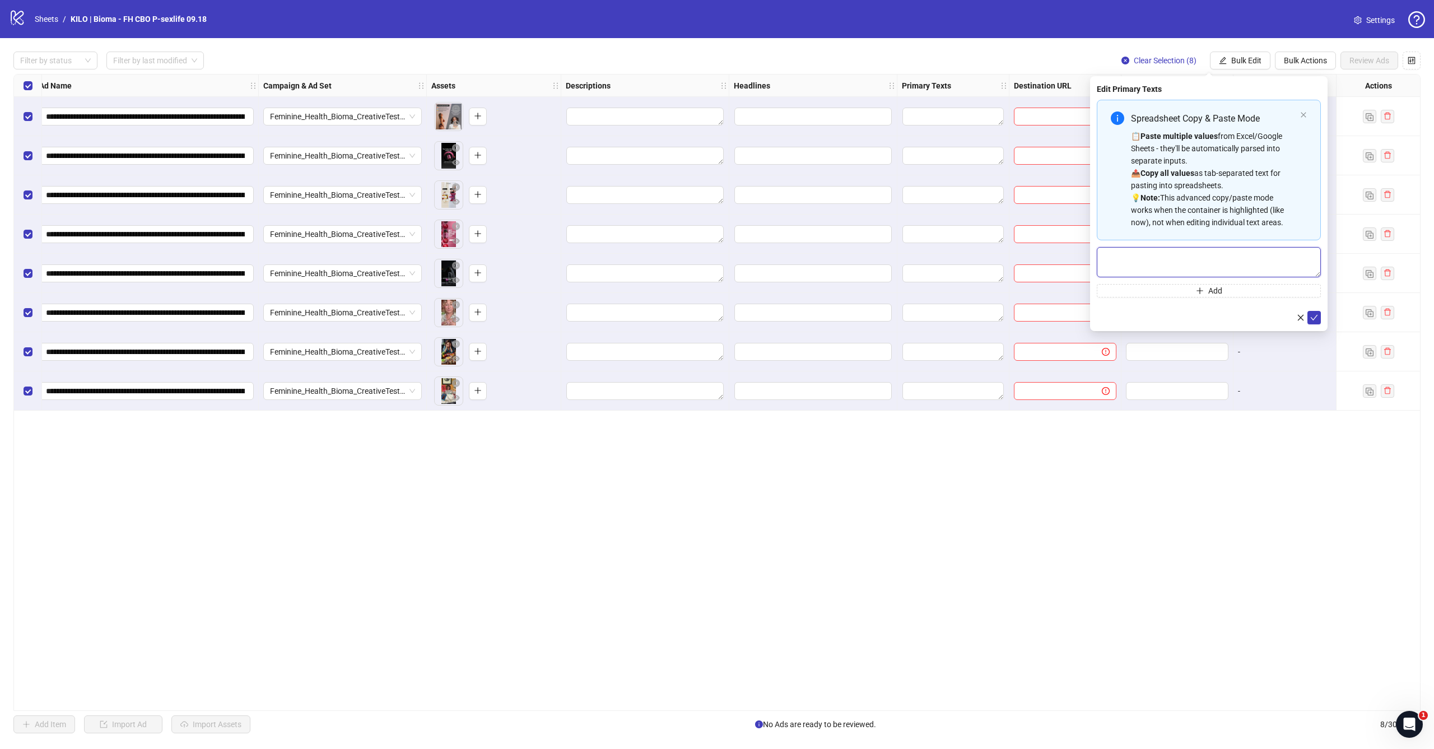
click at [1198, 258] on textarea "Multi-text input container - paste or copy values" at bounding box center [1209, 262] width 224 height 30
paste textarea "**********"
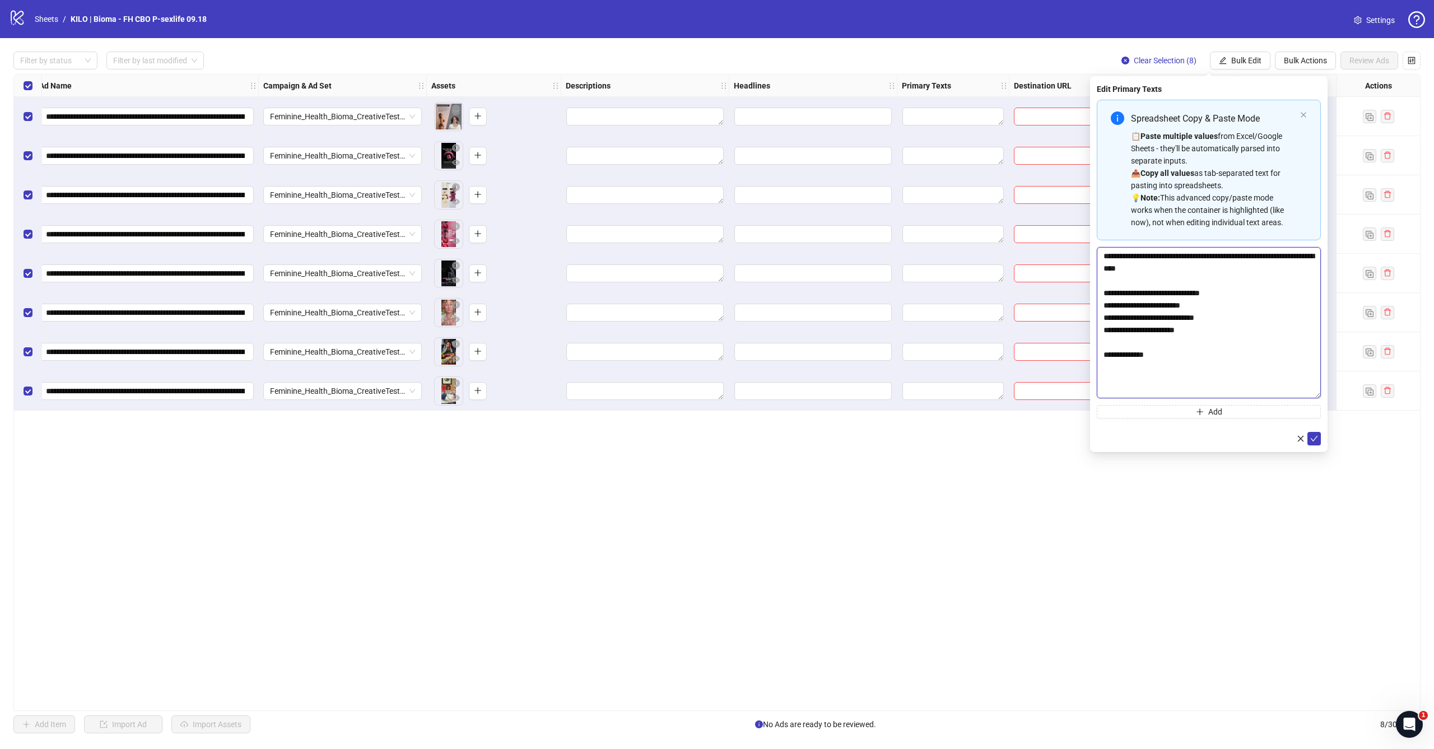
scroll to position [0, 0]
click at [1309, 398] on textarea "**********" at bounding box center [1209, 322] width 224 height 151
type textarea "**********"
click at [1317, 481] on icon "check" at bounding box center [1314, 478] width 8 height 8
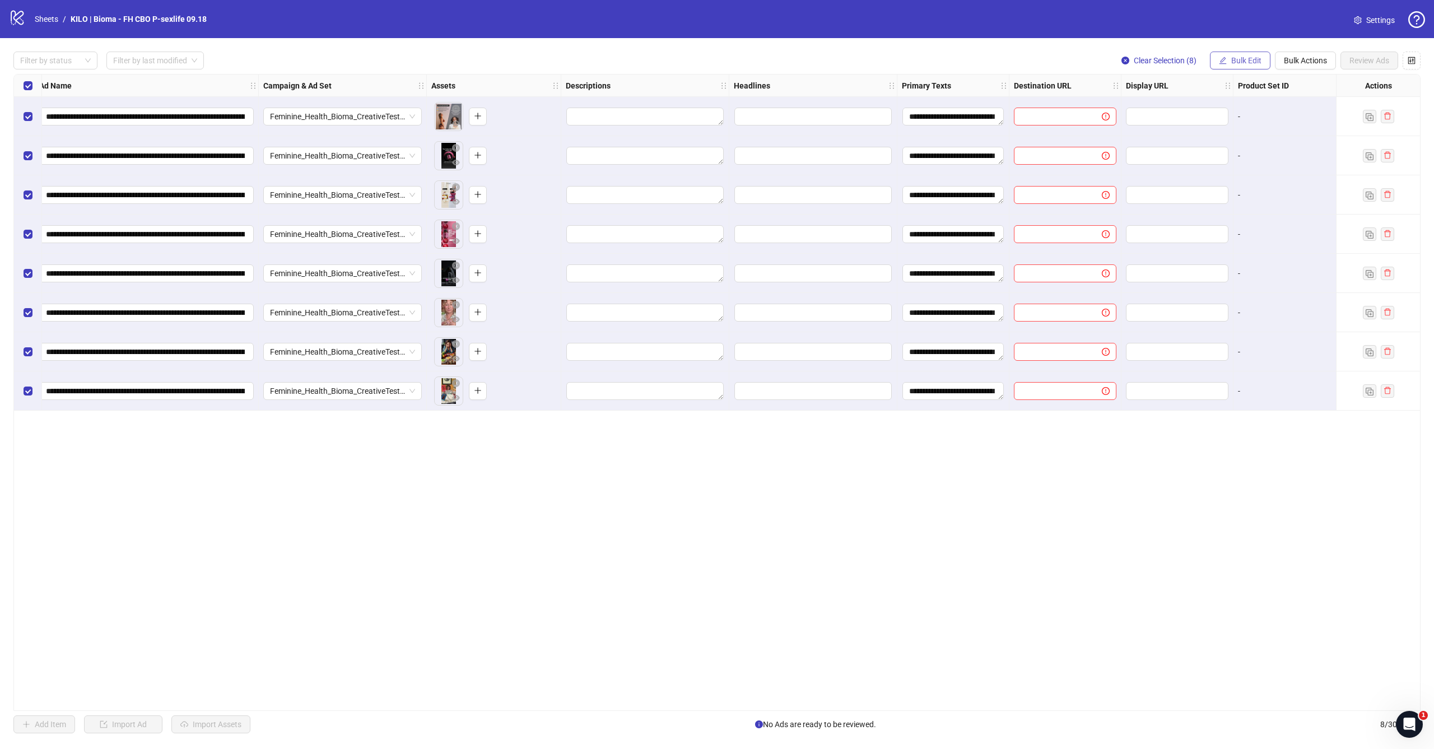
click at [1234, 65] on button "Bulk Edit" at bounding box center [1240, 61] width 61 height 18
click at [1230, 157] on span "Headlines" at bounding box center [1251, 154] width 67 height 12
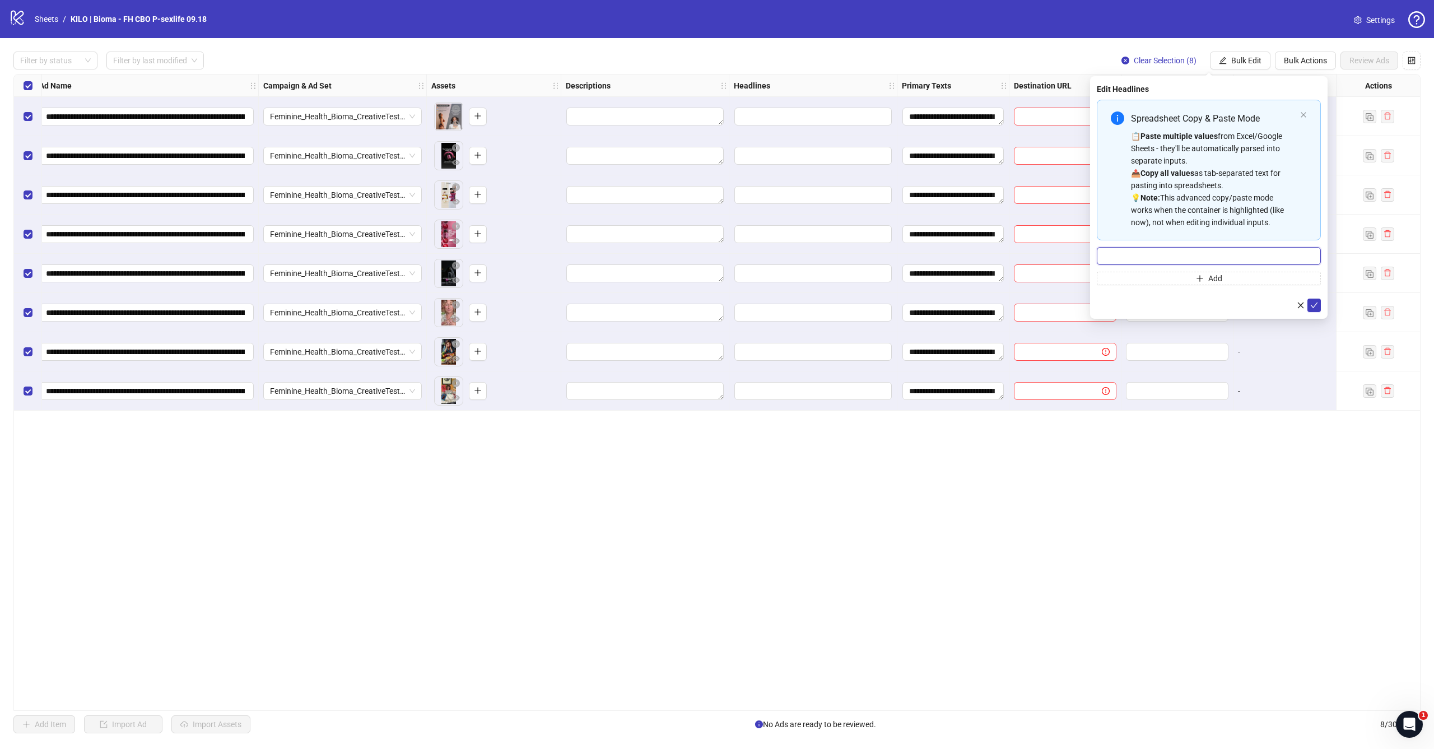
click at [1192, 250] on input "Multi-input container - paste or copy values" at bounding box center [1209, 256] width 224 height 18
paste input "**********"
type input "**********"
click at [1314, 305] on icon "check" at bounding box center [1314, 305] width 8 height 8
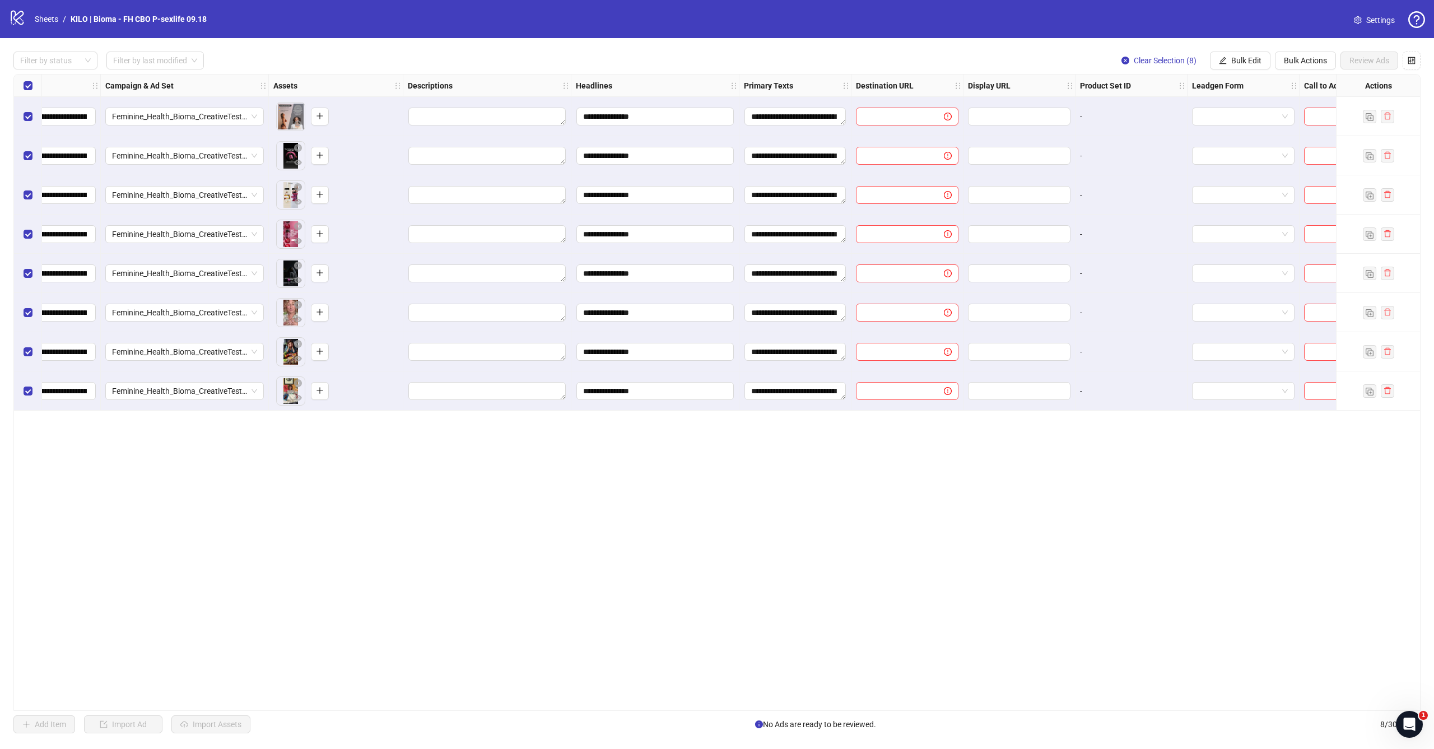
scroll to position [0, 330]
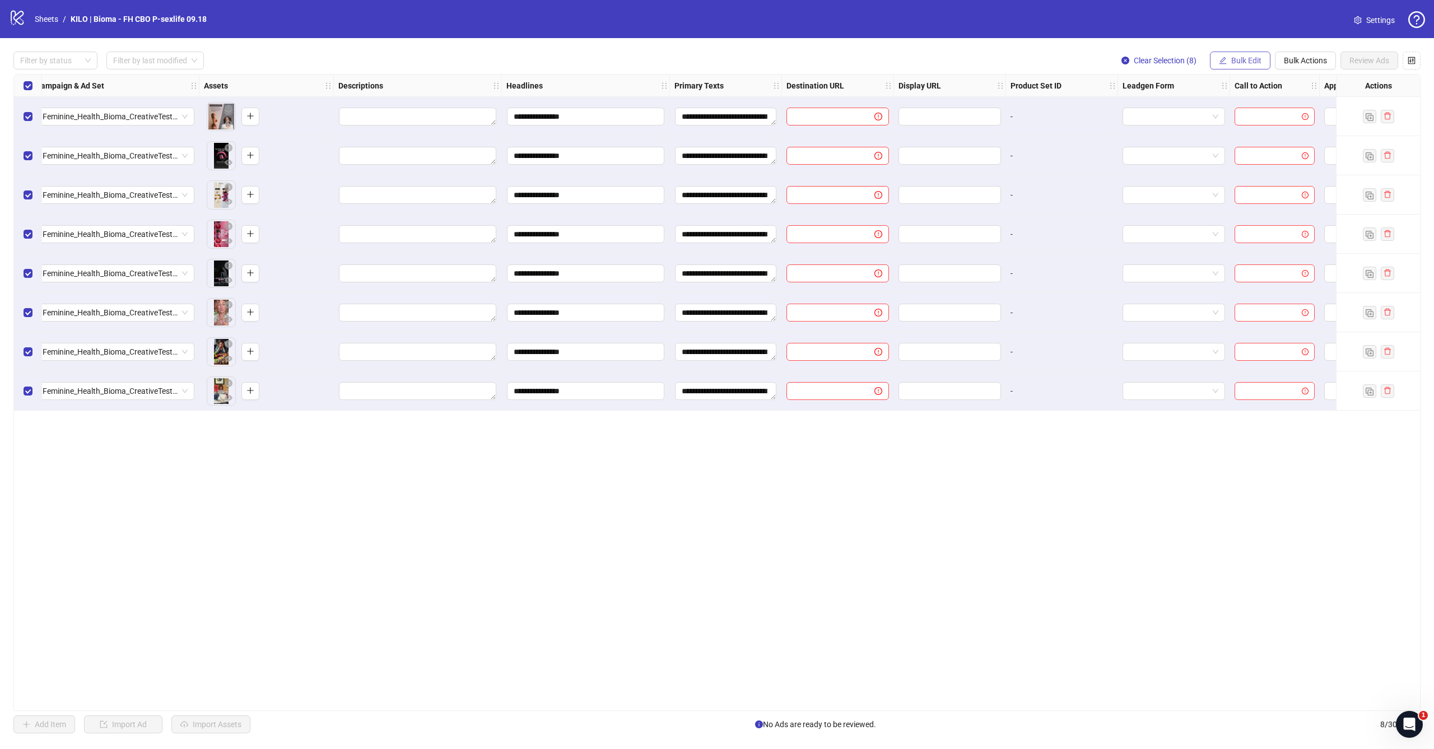
click at [1251, 57] on span "Bulk Edit" at bounding box center [1246, 60] width 30 height 9
click at [1237, 188] on span "Destination URL" at bounding box center [1251, 190] width 67 height 12
click at [1206, 110] on input "text" at bounding box center [1205, 109] width 202 height 12
paste input "**********"
type input "**********"
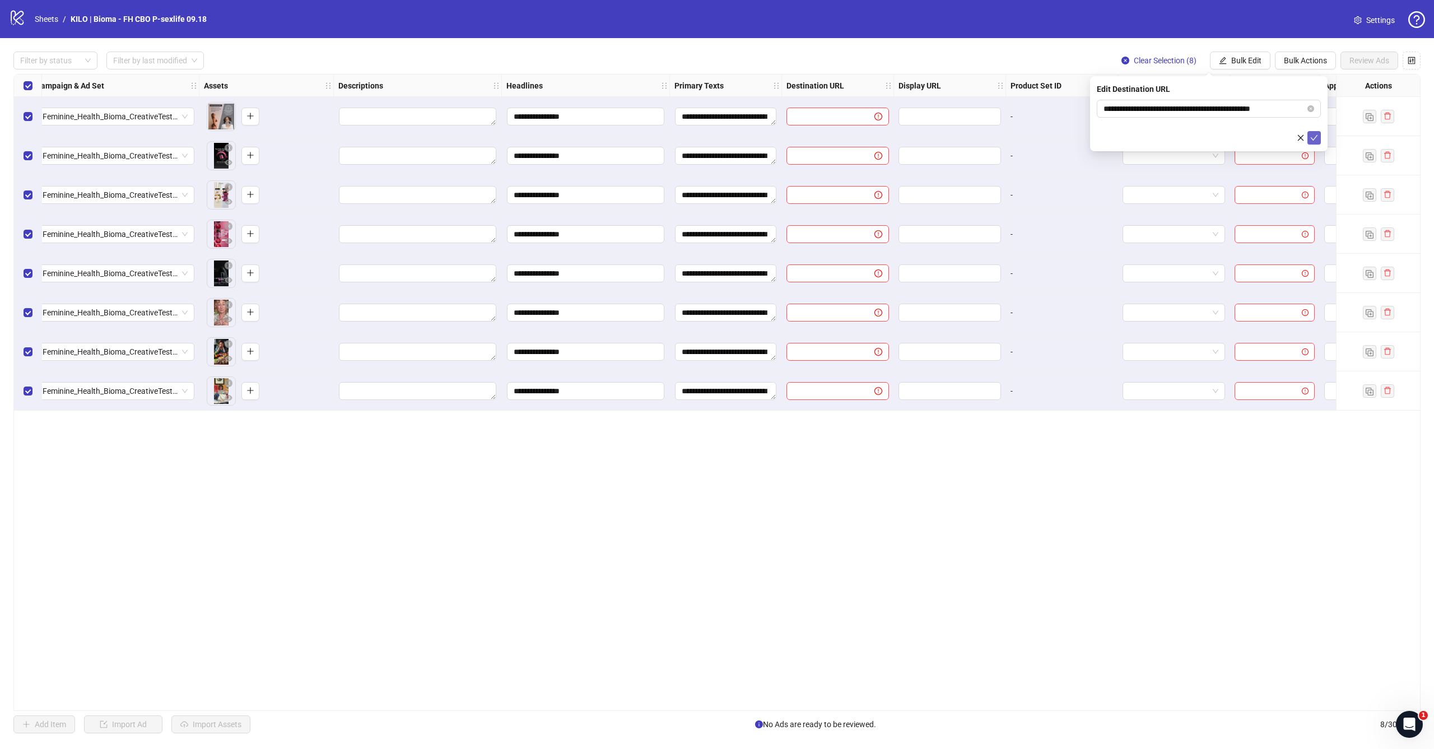
click at [1315, 134] on icon "check" at bounding box center [1314, 138] width 8 height 8
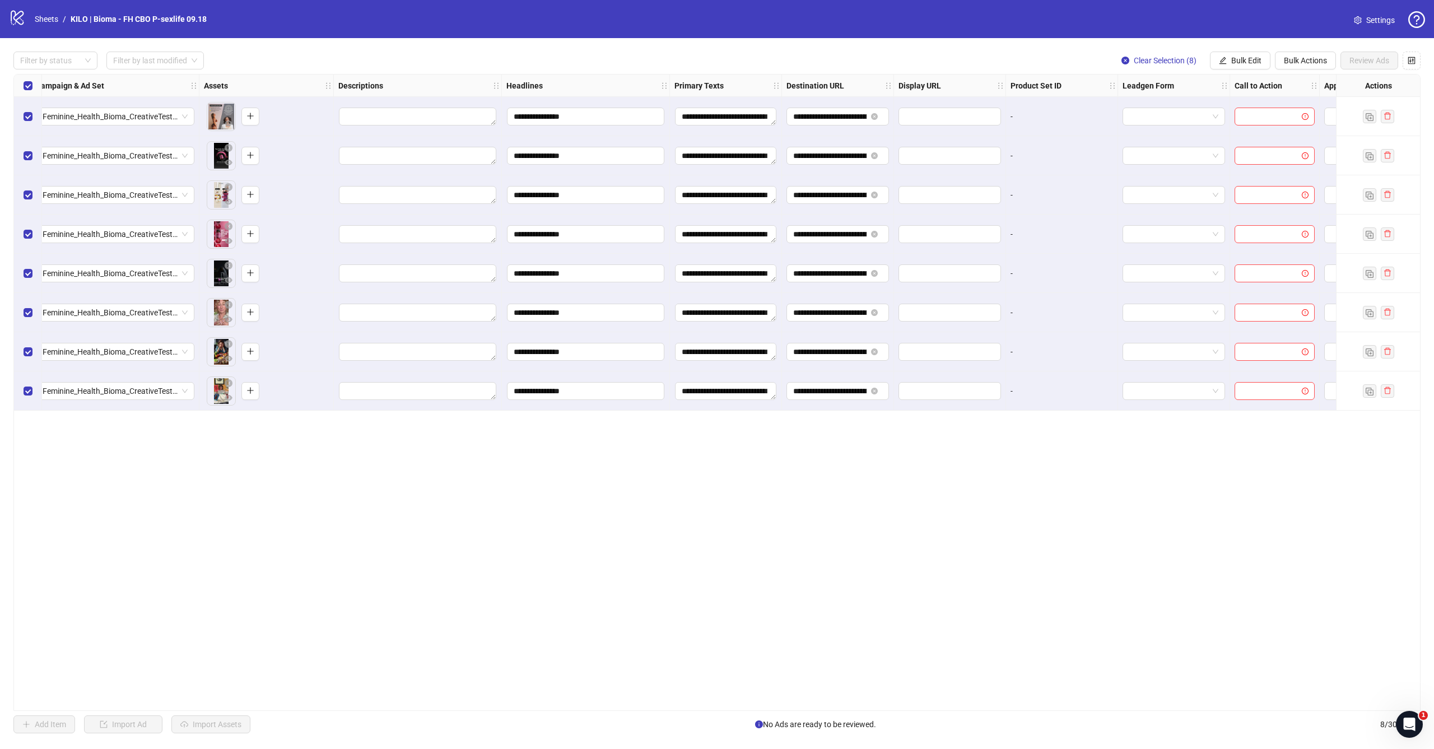
scroll to position [0, 0]
click at [1254, 54] on button "Bulk Edit" at bounding box center [1240, 61] width 61 height 18
click at [1244, 244] on span "Call to Action" at bounding box center [1251, 244] width 67 height 12
click at [1194, 105] on input "search" at bounding box center [1204, 108] width 201 height 17
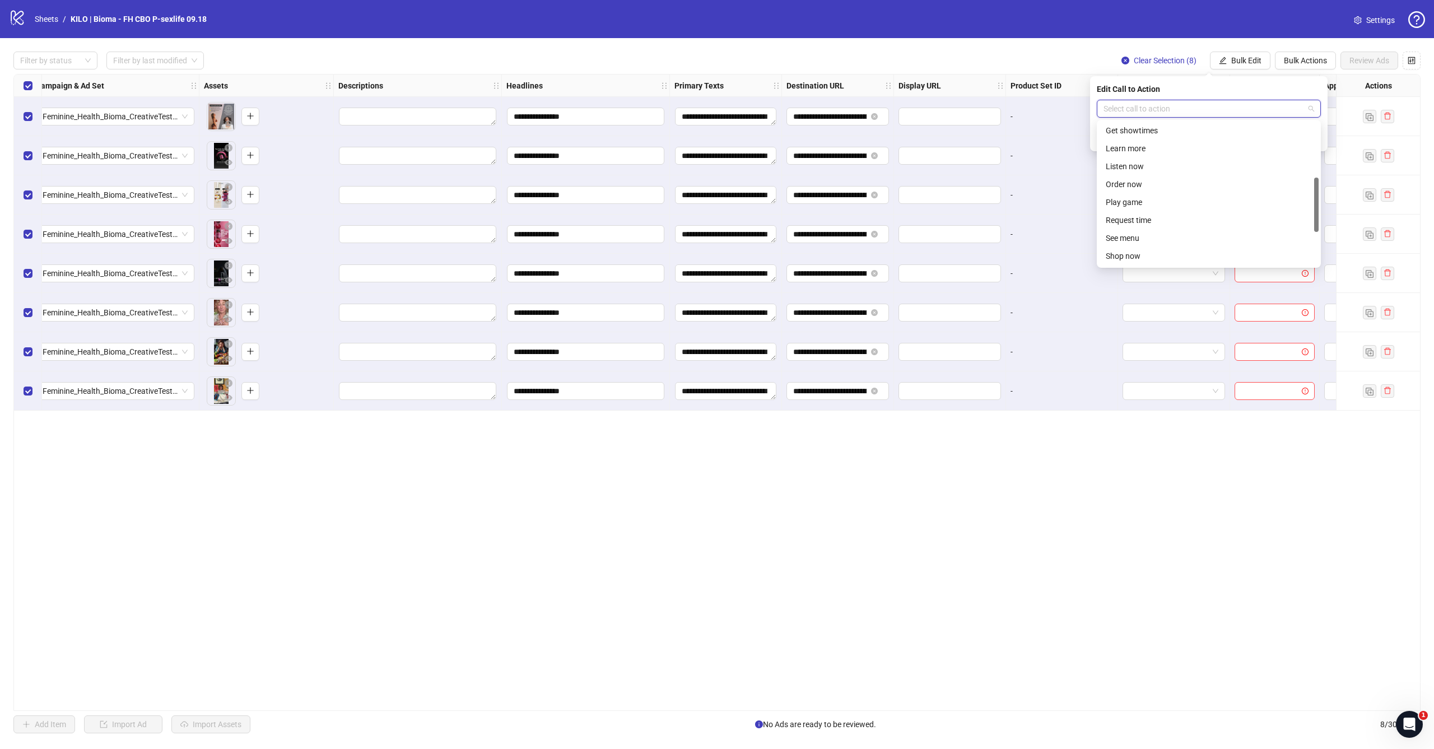
scroll to position [193, 0]
click at [1146, 212] on div "Shop now" at bounding box center [1209, 207] width 206 height 12
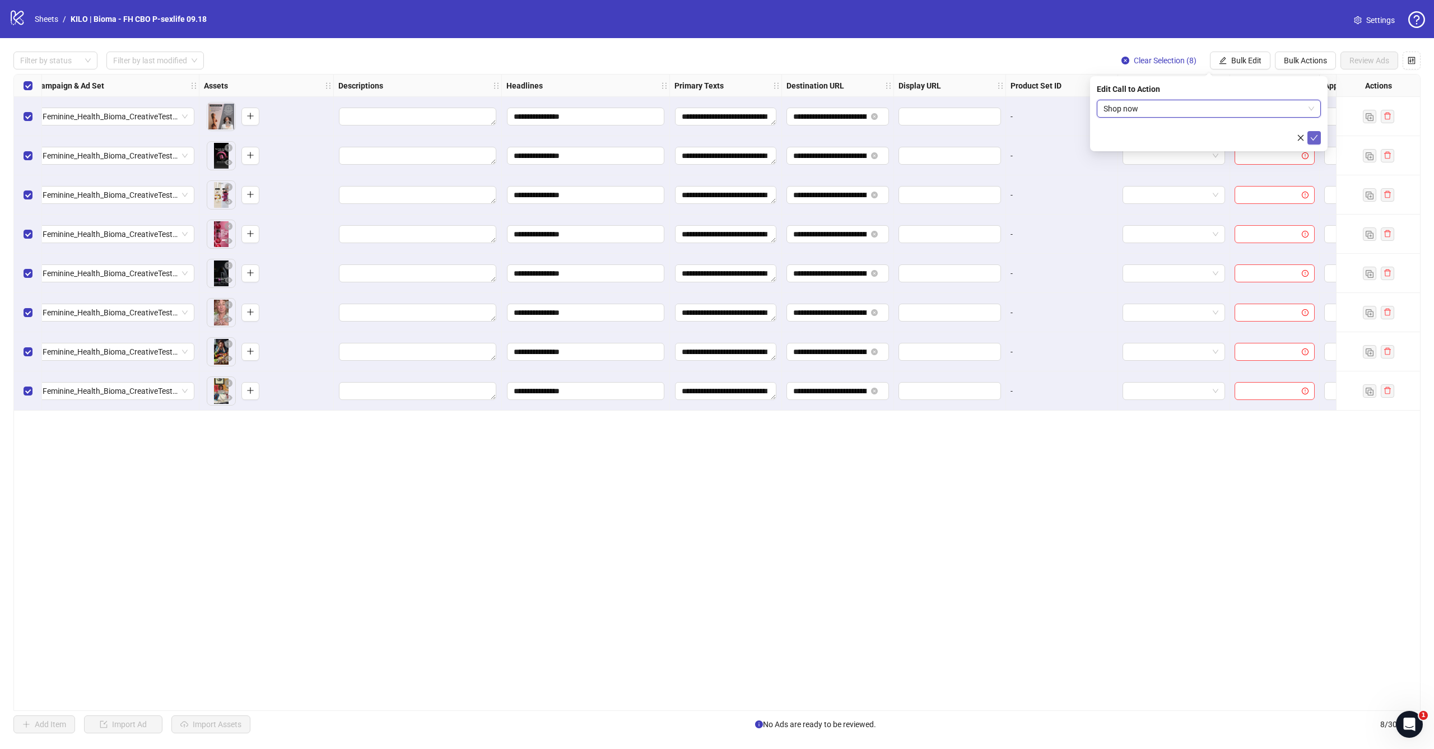
click at [1314, 139] on icon "check" at bounding box center [1314, 138] width 7 height 6
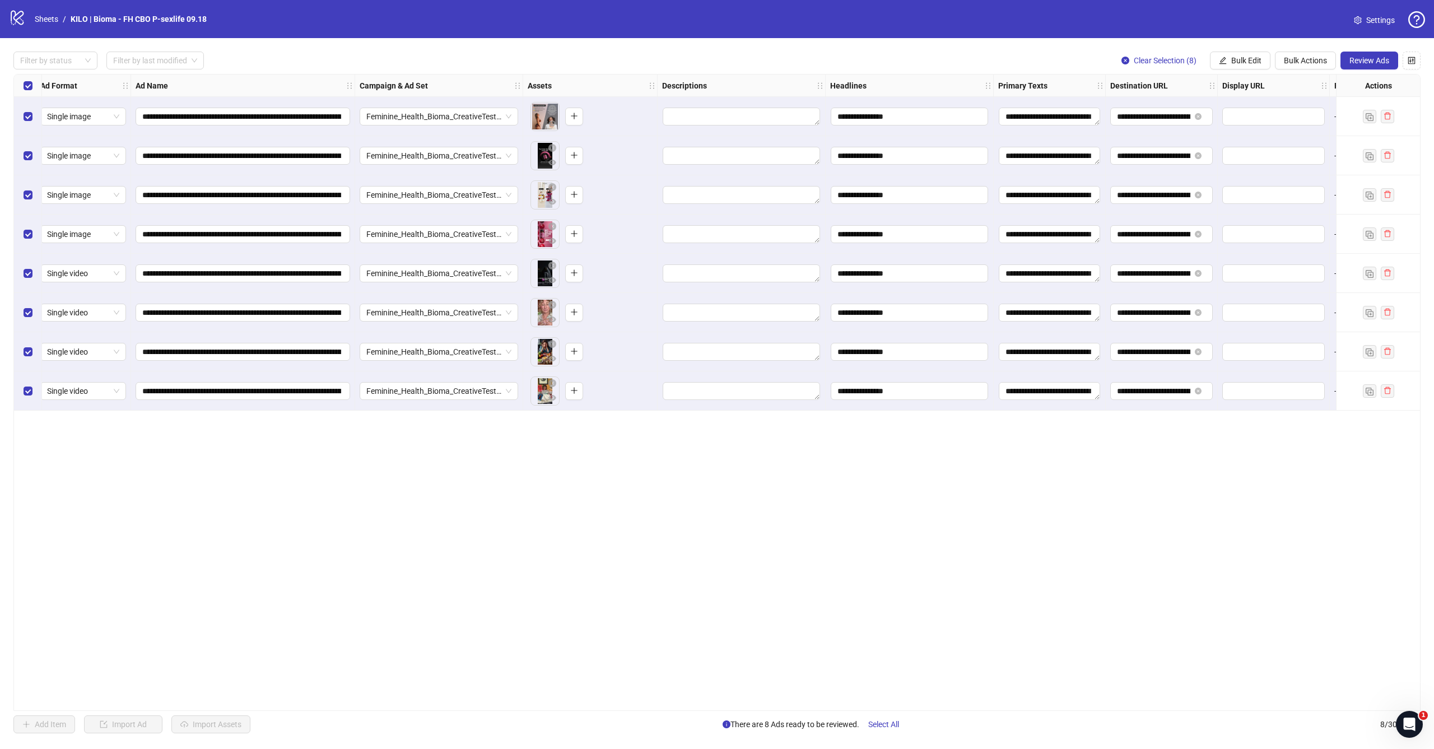
scroll to position [0, 4]
click at [1362, 60] on span "Review Ads" at bounding box center [1369, 60] width 40 height 9
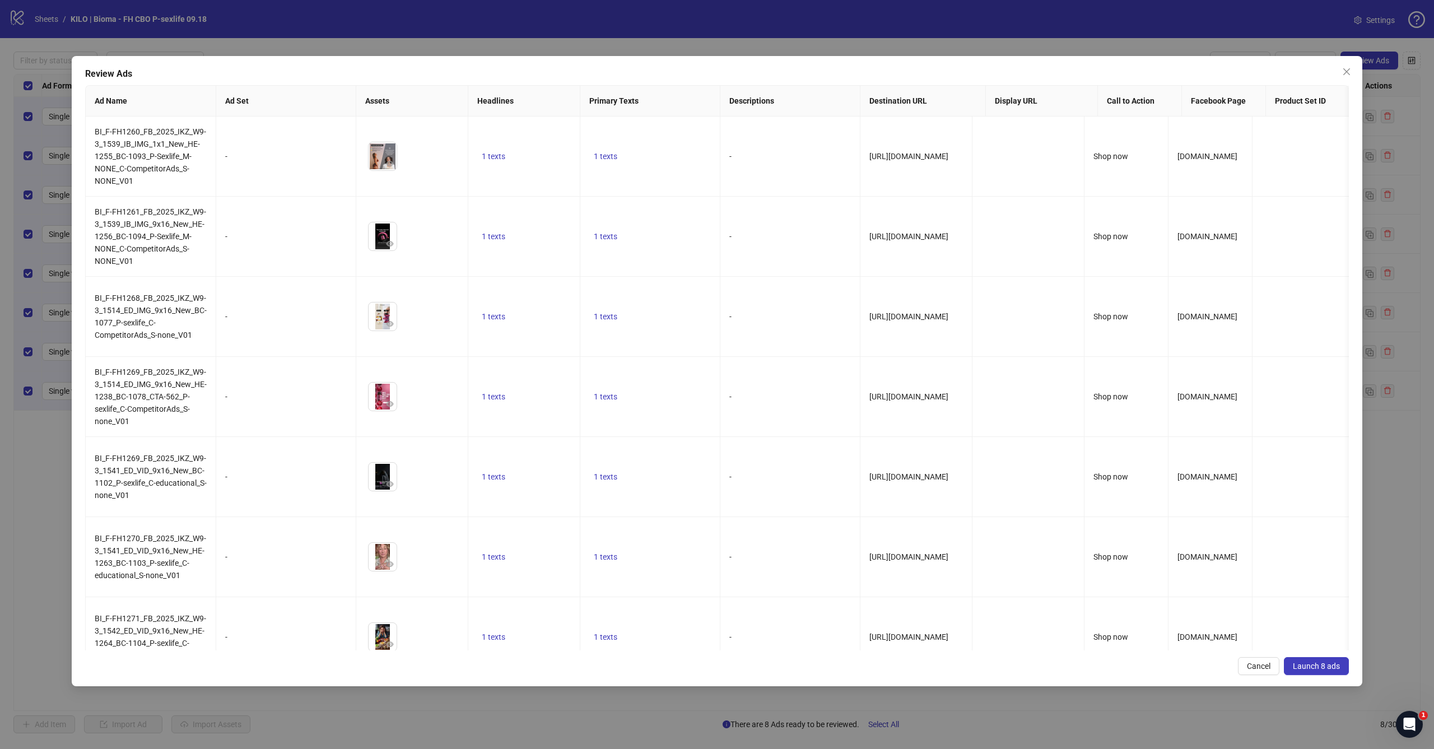
click at [1308, 663] on span "Launch 8 ads" at bounding box center [1316, 666] width 47 height 9
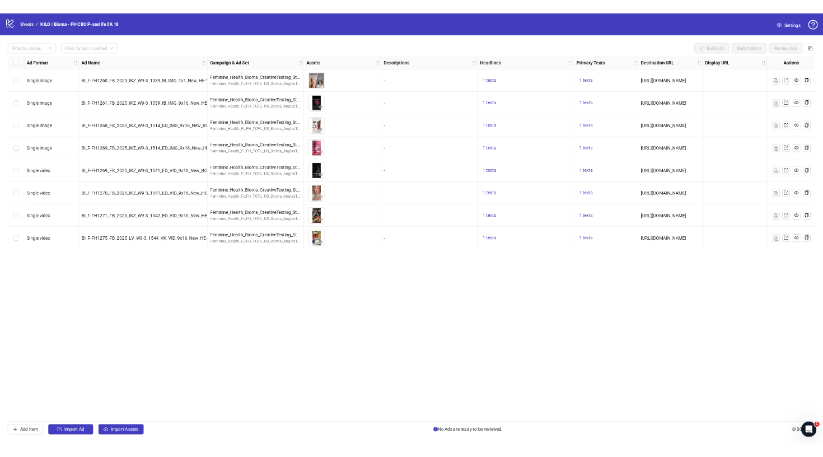
scroll to position [0, 0]
